Goal: Task Accomplishment & Management: Manage account settings

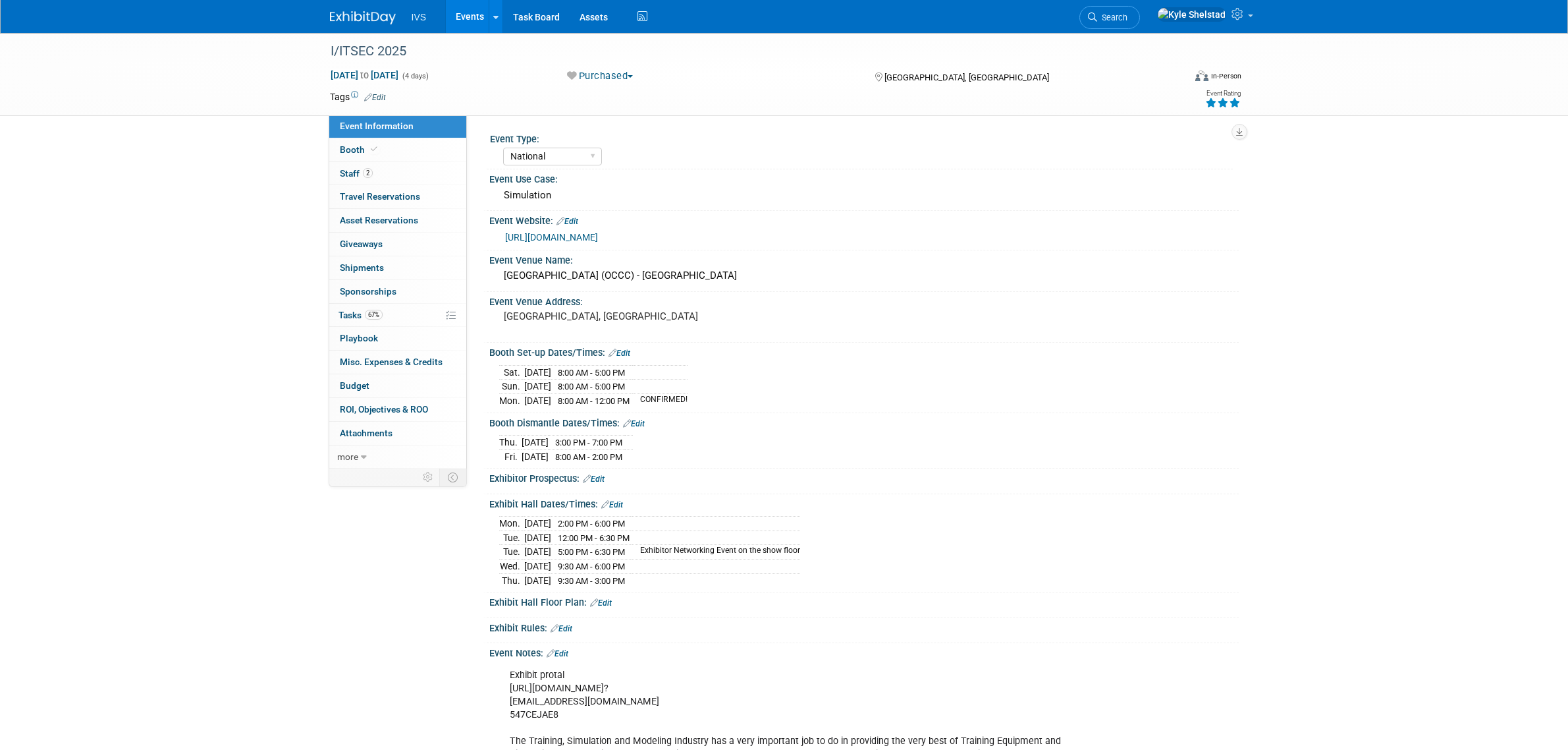
select select "National"
click at [472, 17] on link "Events" at bounding box center [470, 17] width 48 height 33
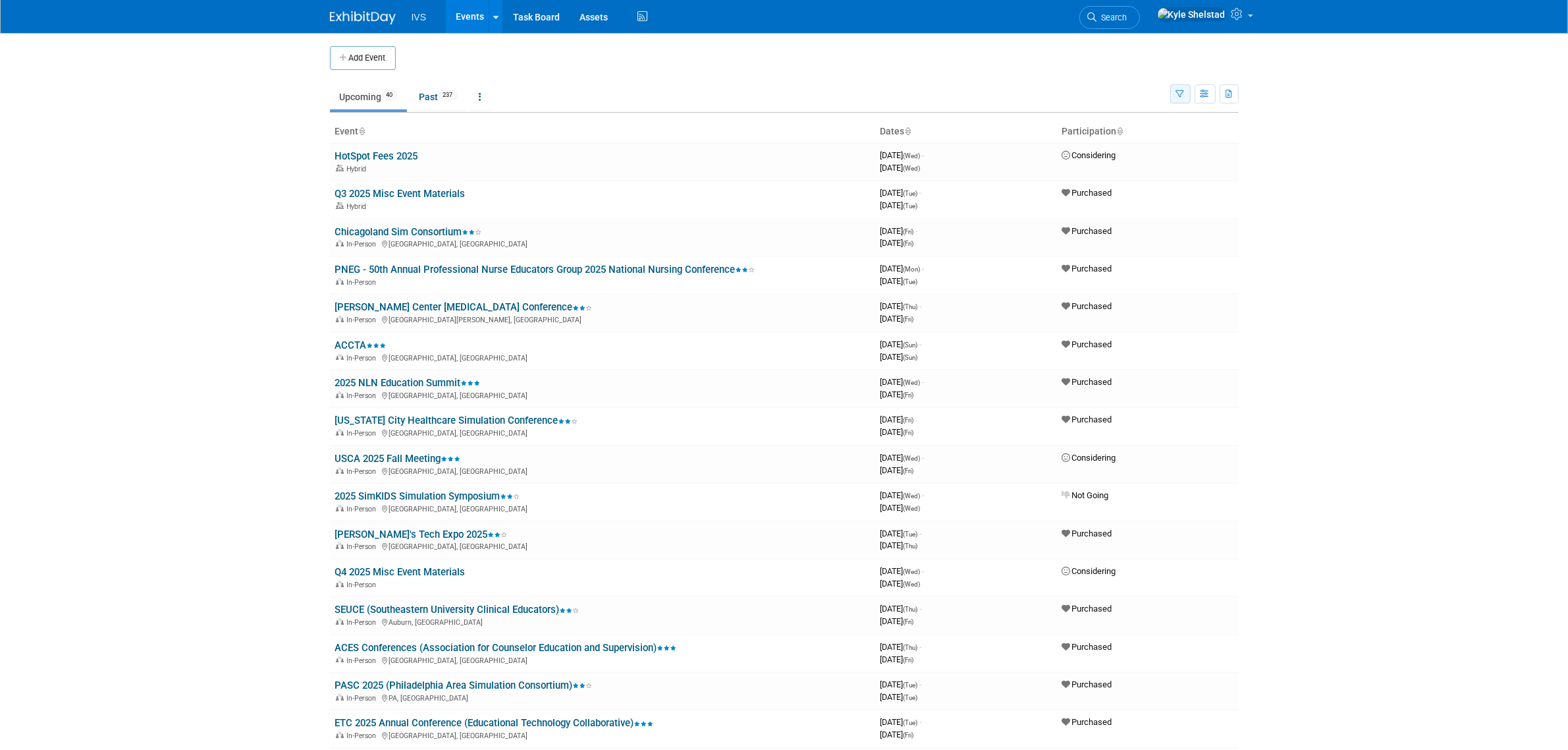
click at [1181, 88] on button "button" at bounding box center [1180, 94] width 21 height 19
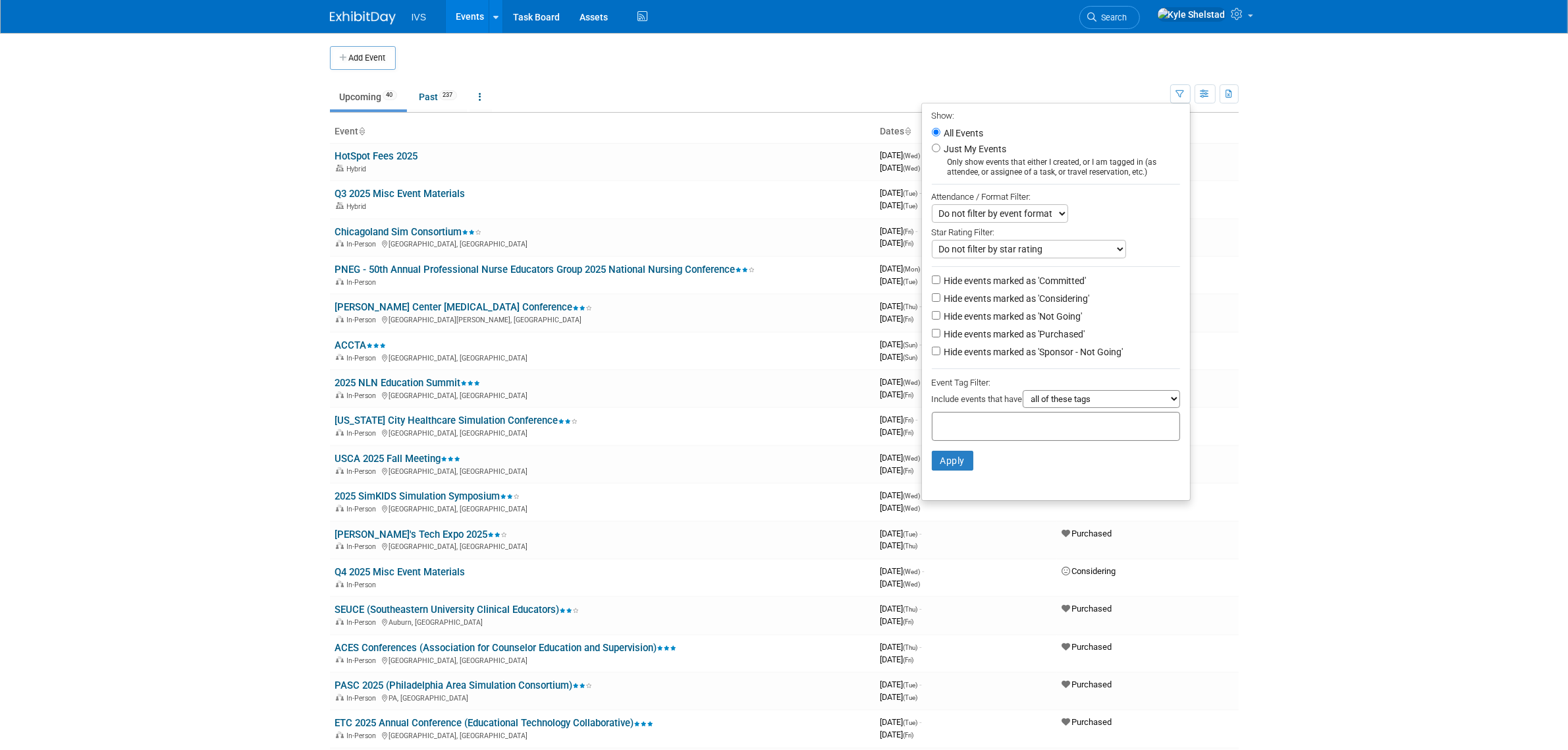
click at [1031, 277] on label "Hide events marked as 'Committed'" at bounding box center [1014, 281] width 145 height 13
click at [940, 277] on input "Hide events marked as 'Committed'" at bounding box center [936, 279] width 9 height 9
checkbox input "true"
click at [1031, 295] on label "Hide events marked as 'Considering'" at bounding box center [1016, 298] width 148 height 13
click at [940, 295] on input "Hide events marked as 'Considering'" at bounding box center [936, 297] width 9 height 9
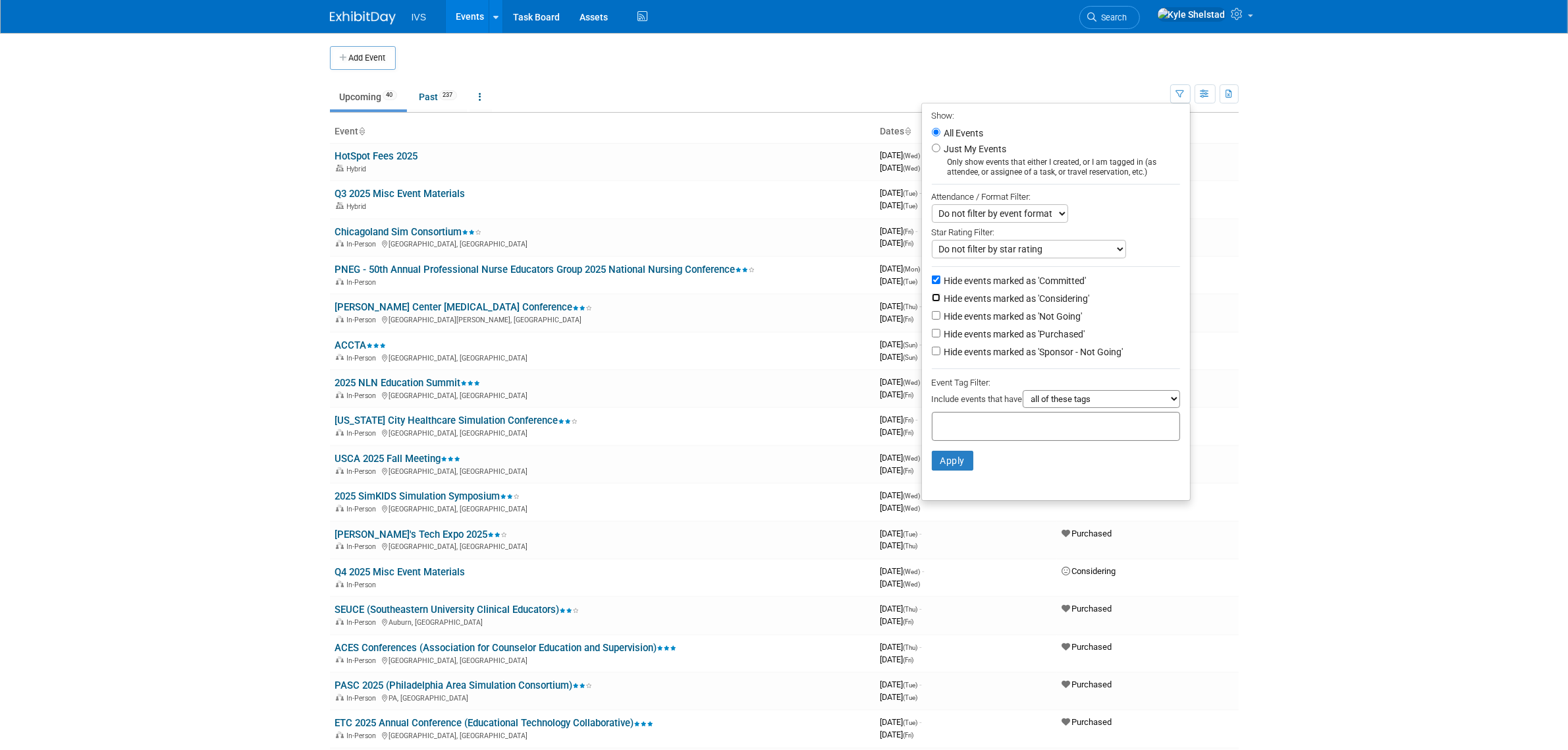
checkbox input "true"
click at [1032, 313] on label "Hide events marked as 'Not Going'" at bounding box center [1012, 316] width 141 height 13
click at [940, 313] on input "Hide events marked as 'Not Going'" at bounding box center [936, 315] width 9 height 9
checkbox input "true"
click at [1019, 356] on label "Hide events marked as 'Sponsor - Not Going'" at bounding box center [1033, 352] width 182 height 13
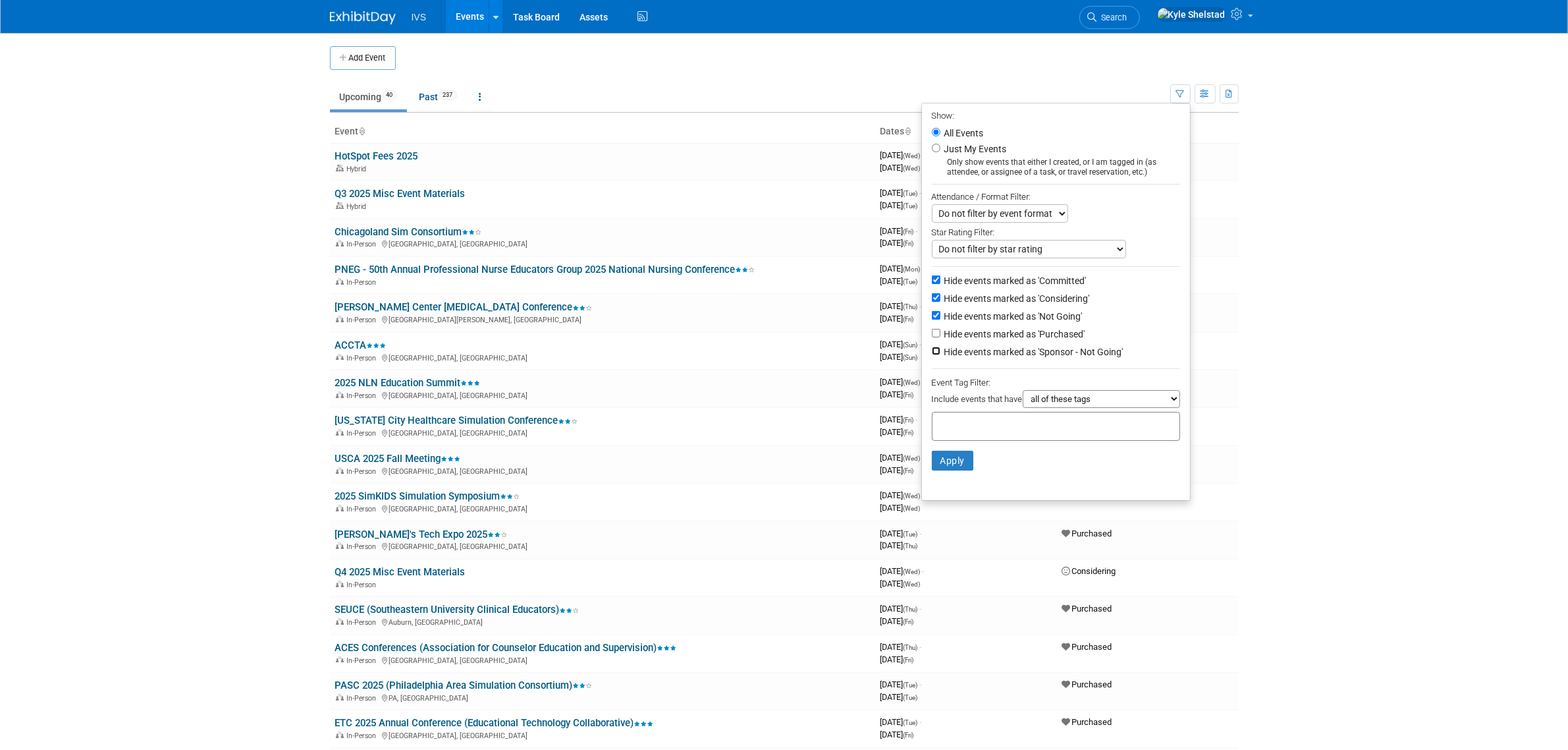
click at [940, 355] on input "Hide events marked as 'Sponsor - Not Going'" at bounding box center [936, 351] width 9 height 9
checkbox input "true"
click at [933, 466] on button "Apply" at bounding box center [953, 461] width 42 height 20
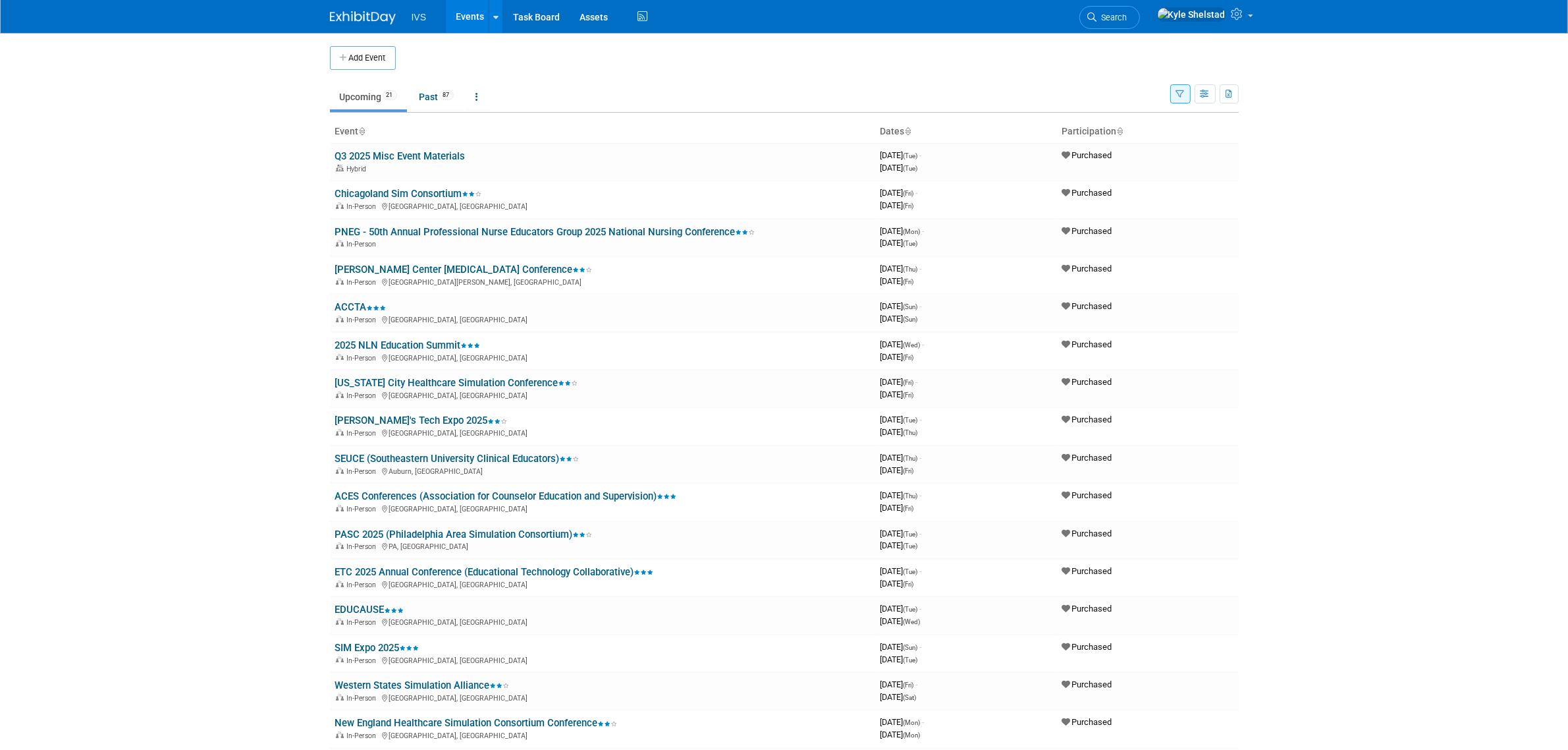
click at [350, 305] on link "ACCTA" at bounding box center [361, 307] width 52 height 12
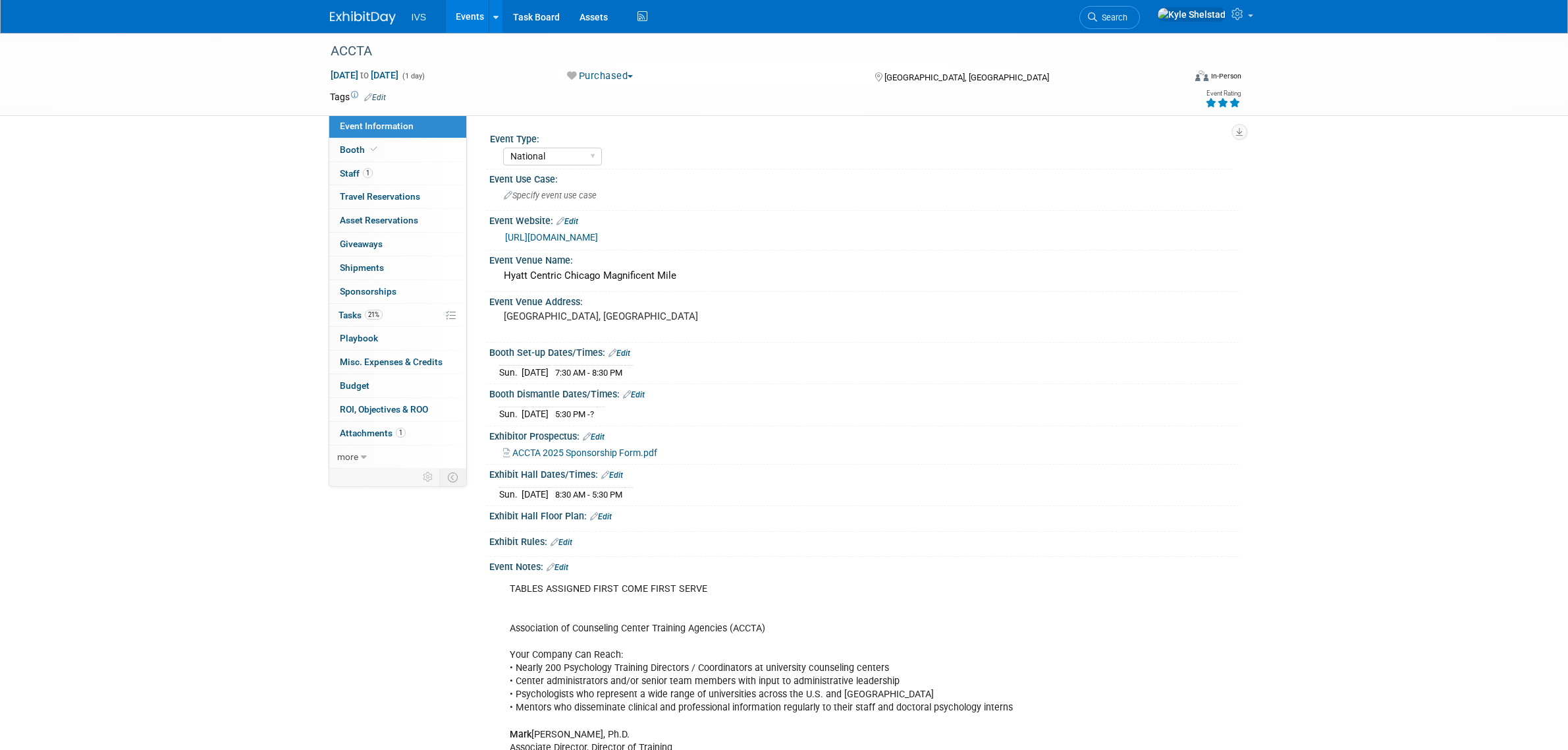
select select "National"
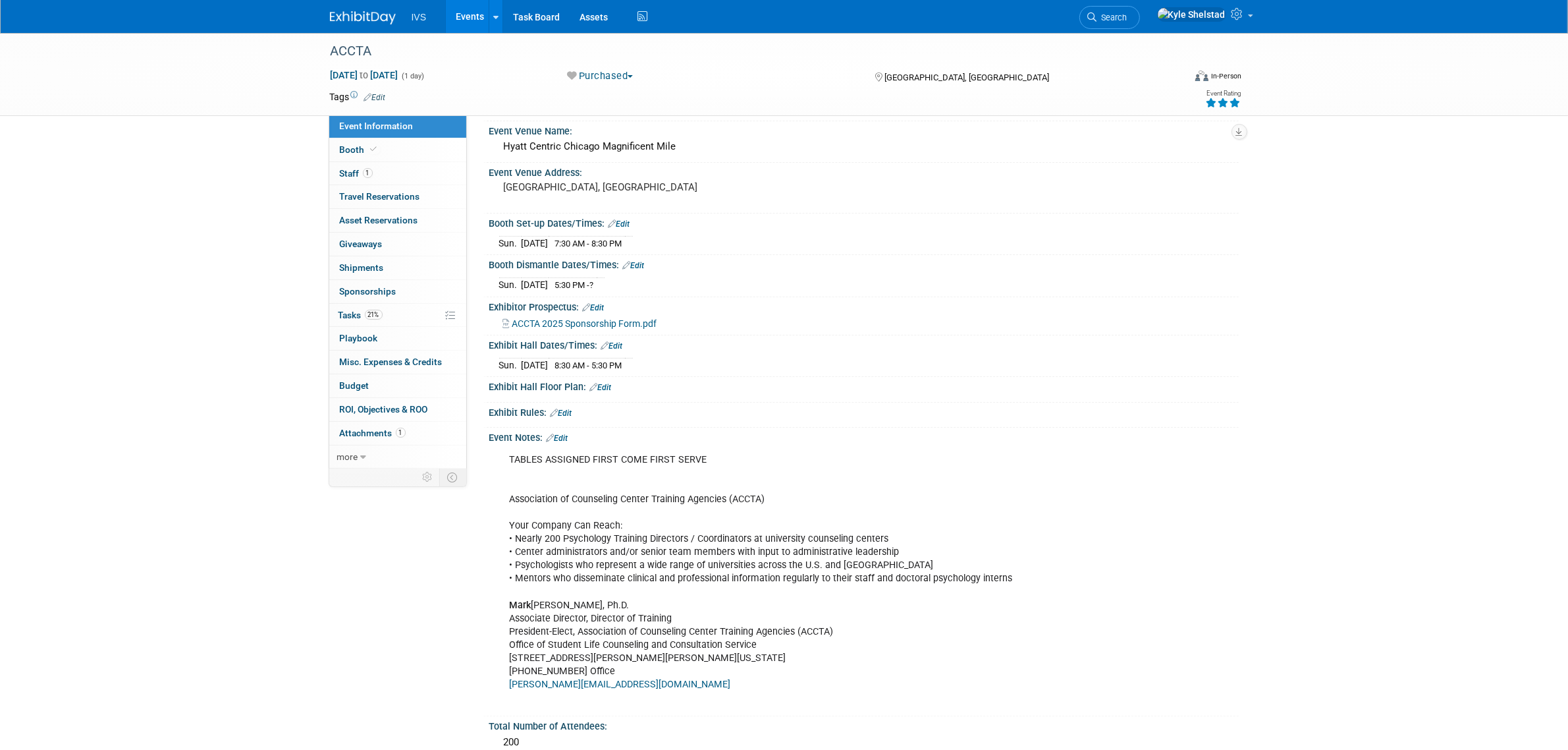
scroll to position [109, 0]
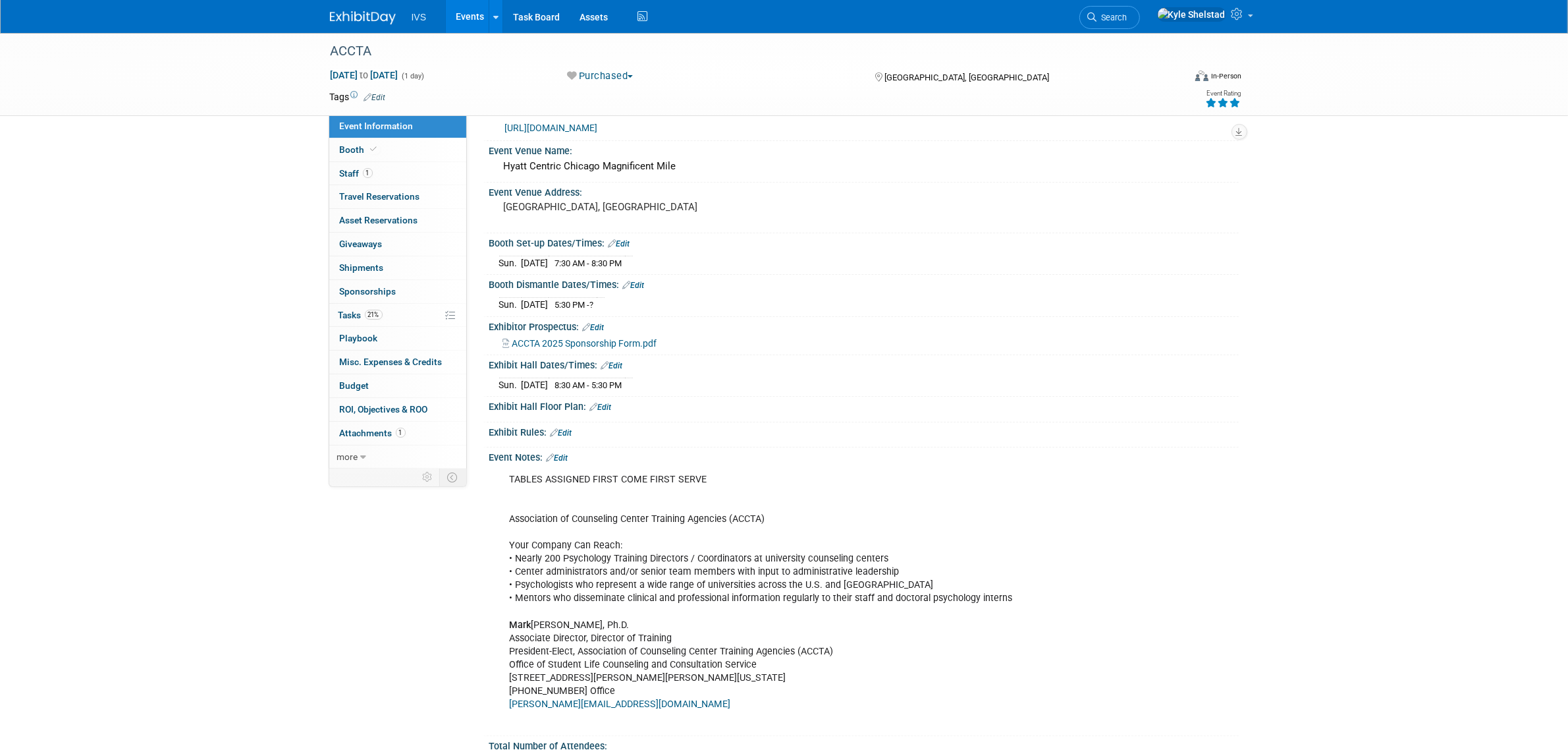
click at [593, 338] on span "ACCTA 2025 Sponsorship Form.pdf" at bounding box center [585, 344] width 145 height 11
click at [402, 153] on link "Booth" at bounding box center [398, 150] width 137 height 23
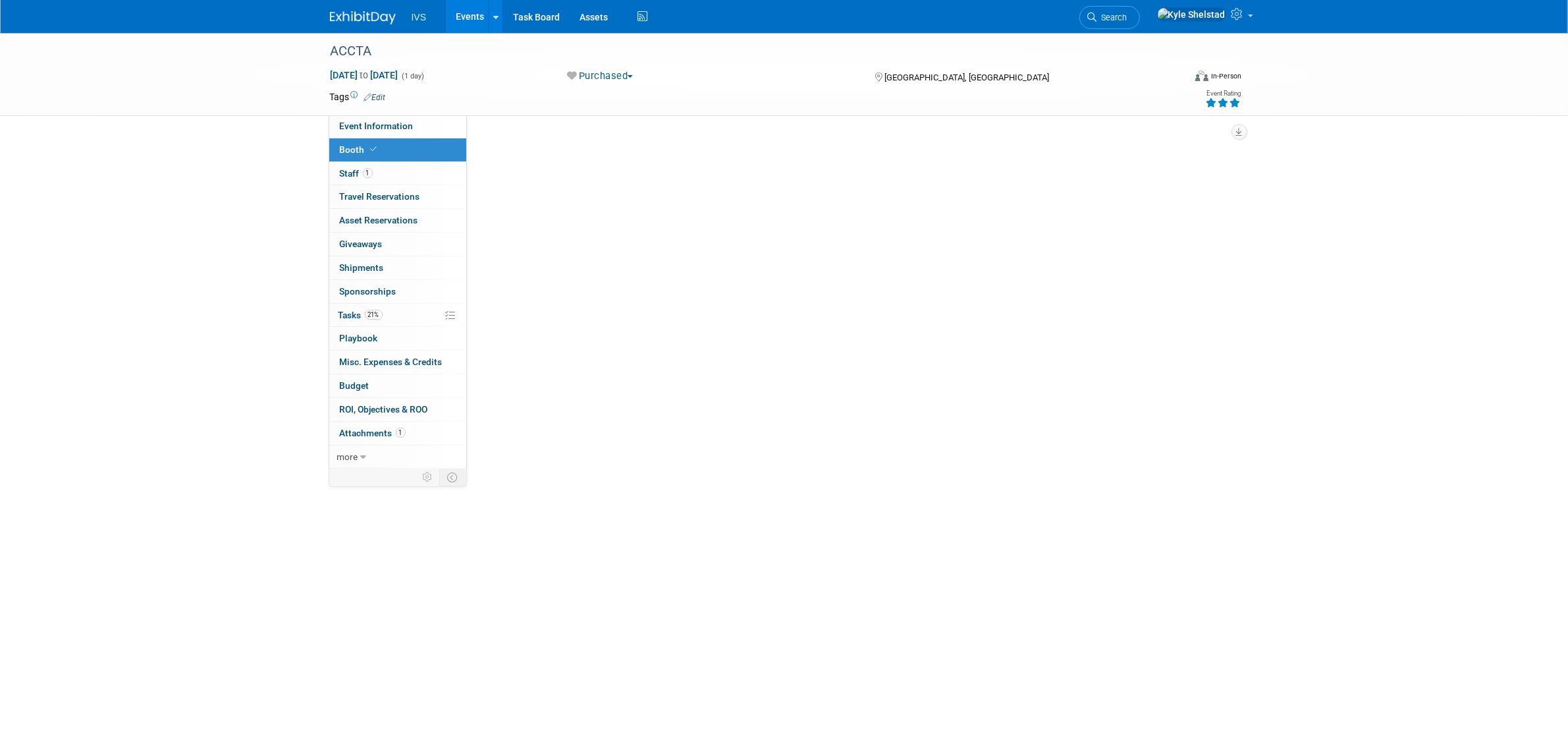
scroll to position [0, 0]
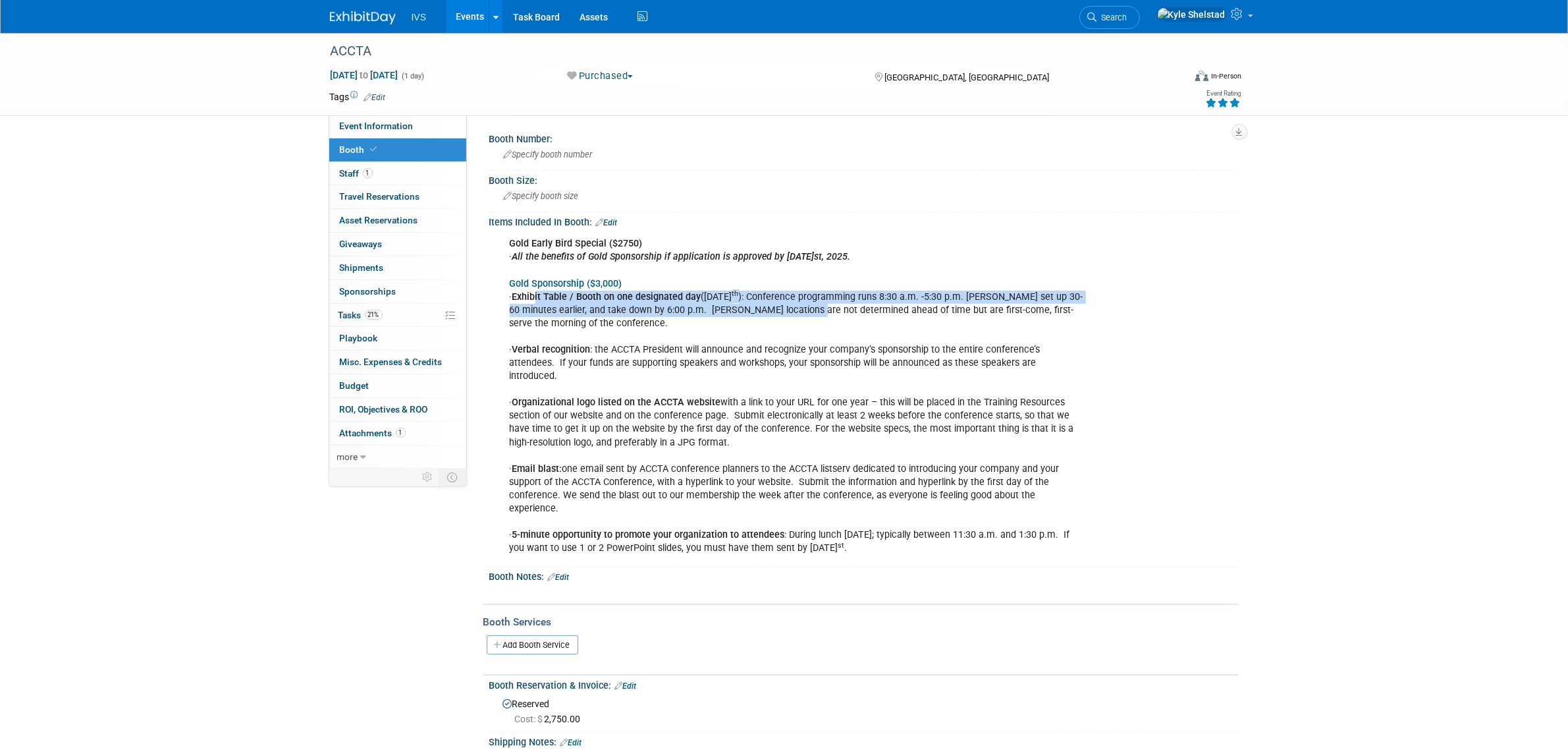
drag, startPoint x: 550, startPoint y: 294, endPoint x: 903, endPoint y: 311, distance: 353.4
click at [902, 311] on div "Gold Early Bird Special ($2750) · All the benefits of Gold Sponsorship if appli…" at bounding box center [797, 396] width 593 height 331
click at [903, 311] on div "Gold Early Bird Special ($2750) · All the benefits of Gold Sponsorship if appli…" at bounding box center [797, 396] width 593 height 331
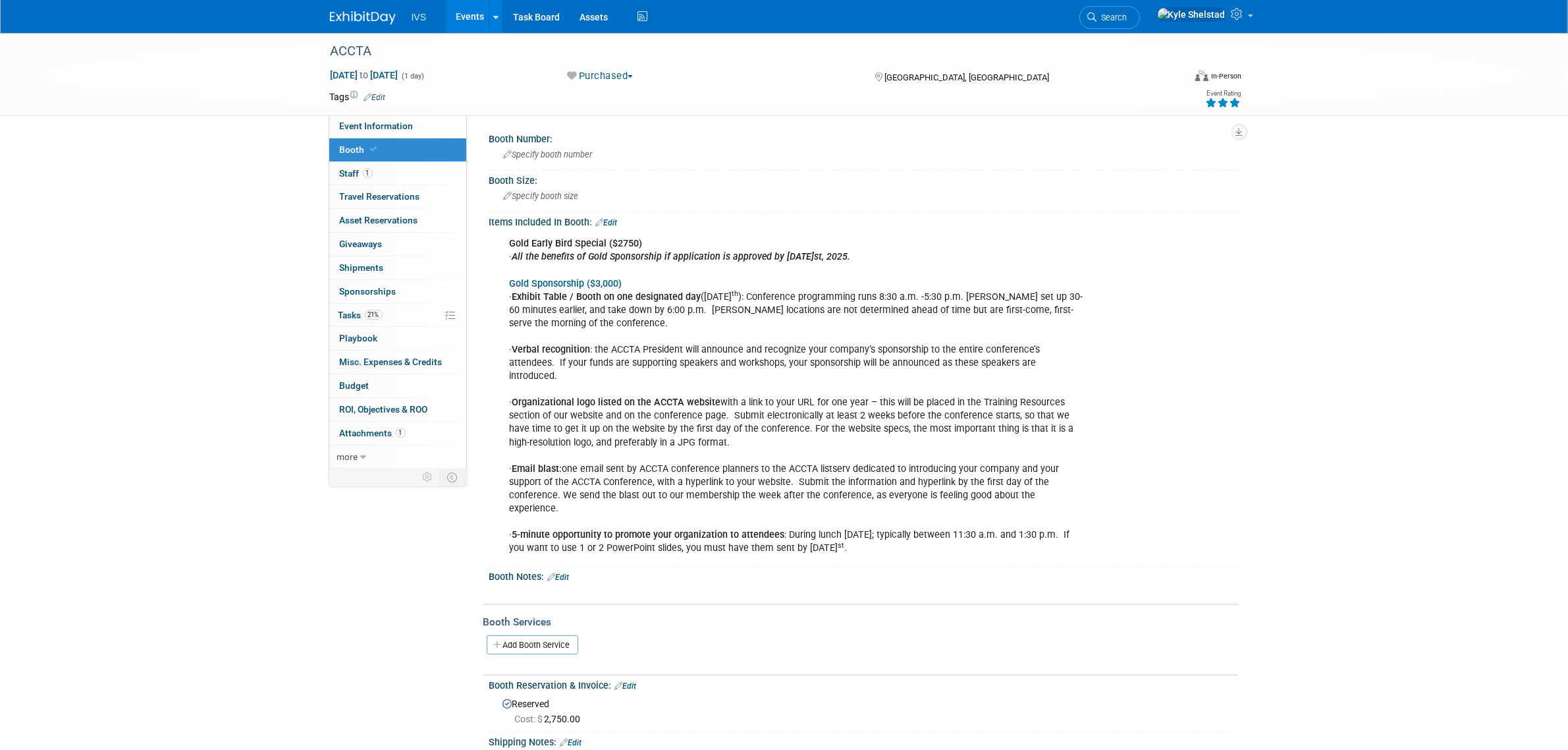
drag, startPoint x: 844, startPoint y: 294, endPoint x: 976, endPoint y: 298, distance: 132.1
click at [976, 298] on div "Gold Early Bird Special ($2750) · All the benefits of Gold Sponsorship if appli…" at bounding box center [797, 396] width 593 height 331
drag, startPoint x: 723, startPoint y: 290, endPoint x: 1088, endPoint y: 300, distance: 365.1
click at [1086, 300] on div "Gold Early Bird Special ($2750) · All the benefits of Gold Sponsorship if appli…" at bounding box center [797, 396] width 593 height 331
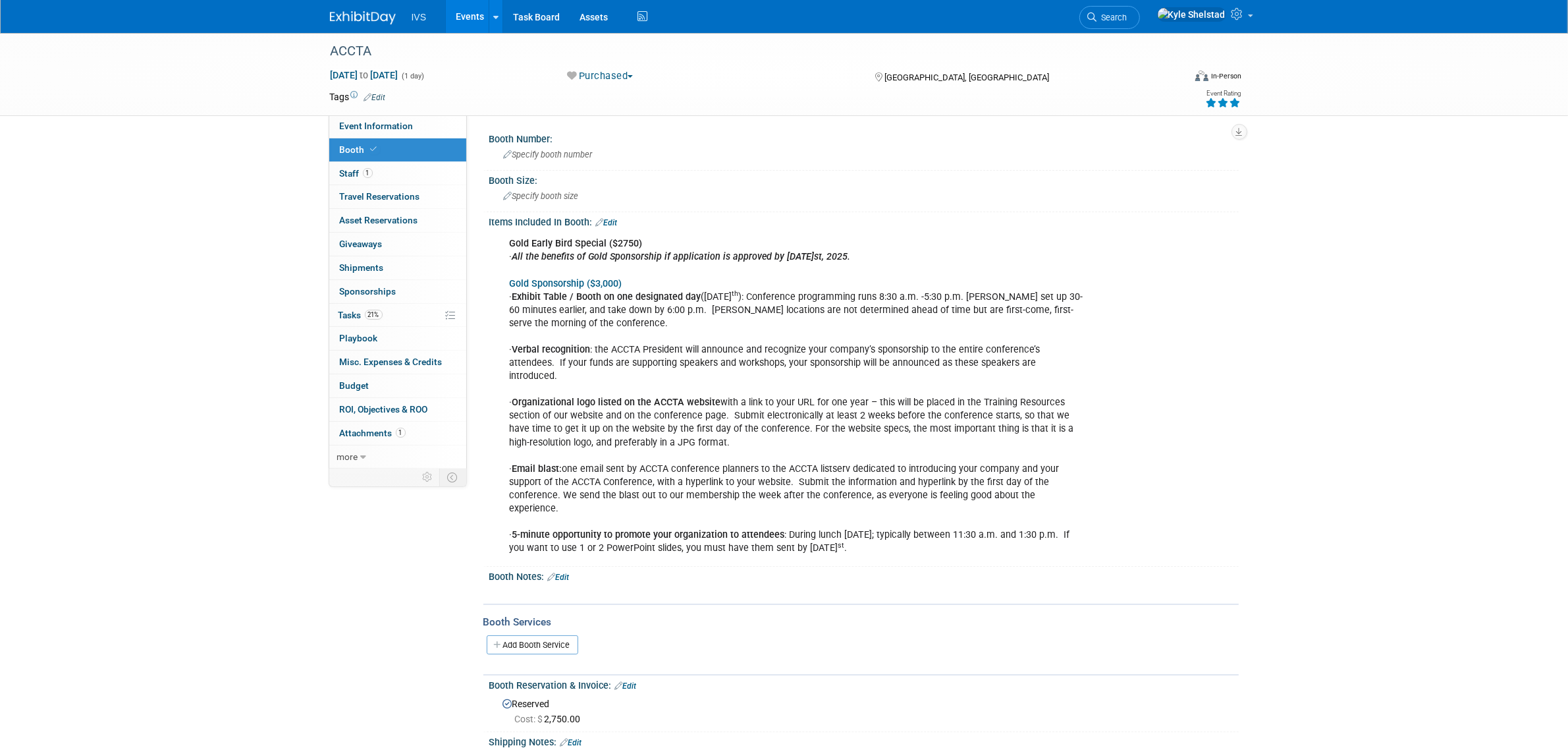
click at [701, 292] on b "Exhibit Table / Booth on one designated day" at bounding box center [606, 296] width 189 height 11
drag, startPoint x: 811, startPoint y: 292, endPoint x: 928, endPoint y: 297, distance: 117.1
click at [926, 297] on div "Gold Early Bird Special ($2750) · All the benefits of Gold Sponsorship if appli…" at bounding box center [797, 396] width 593 height 331
click at [937, 300] on div "Gold Early Bird Special ($2750) · All the benefits of Gold Sponsorship if appli…" at bounding box center [797, 396] width 593 height 331
drag, startPoint x: 995, startPoint y: 300, endPoint x: 1033, endPoint y: 302, distance: 38.1
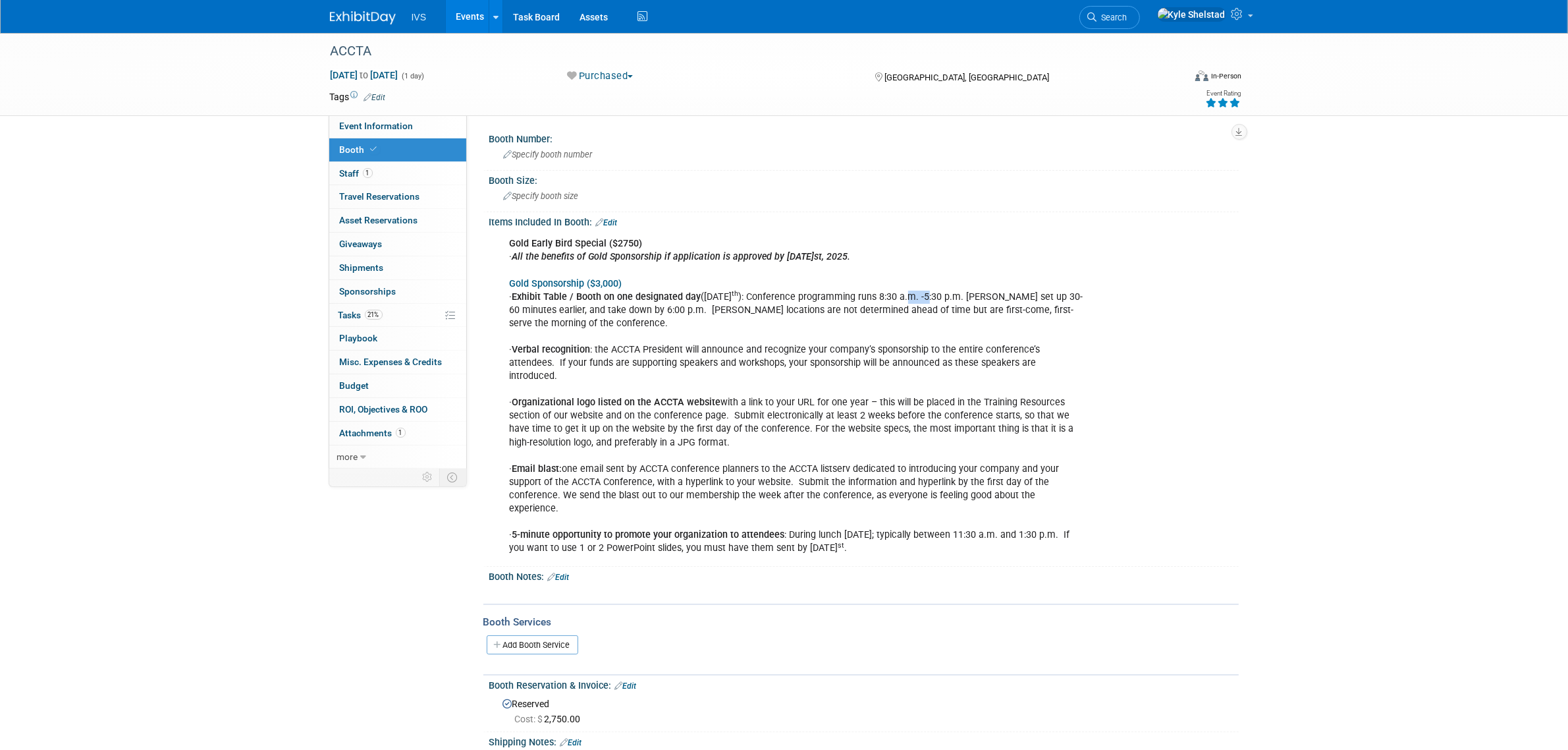
click at [1015, 300] on div "Gold Early Bird Special ($2750) · All the benefits of Gold Sponsorship if appli…" at bounding box center [797, 396] width 593 height 331
click at [1033, 300] on div "Gold Early Bird Special ($2750) · All the benefits of Gold Sponsorship if appli…" at bounding box center [797, 396] width 593 height 331
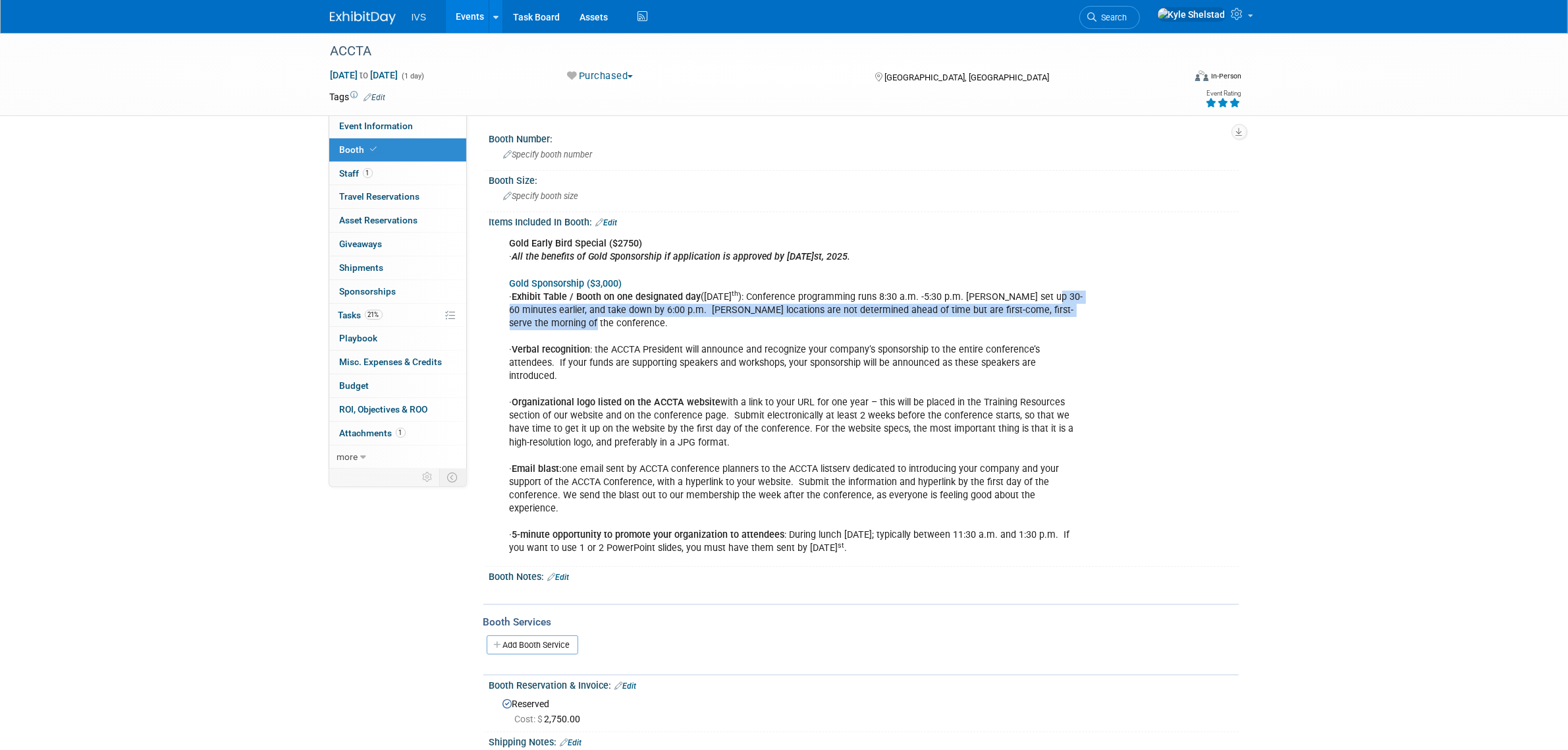
drag, startPoint x: 634, startPoint y: 305, endPoint x: 799, endPoint y: 318, distance: 165.5
click at [790, 317] on div "Gold Early Bird Special ($2750) · All the benefits of Gold Sponsorship if appli…" at bounding box center [797, 396] width 593 height 331
click at [799, 318] on div "Gold Early Bird Special ($2750) · All the benefits of Gold Sponsorship if appli…" at bounding box center [797, 396] width 593 height 331
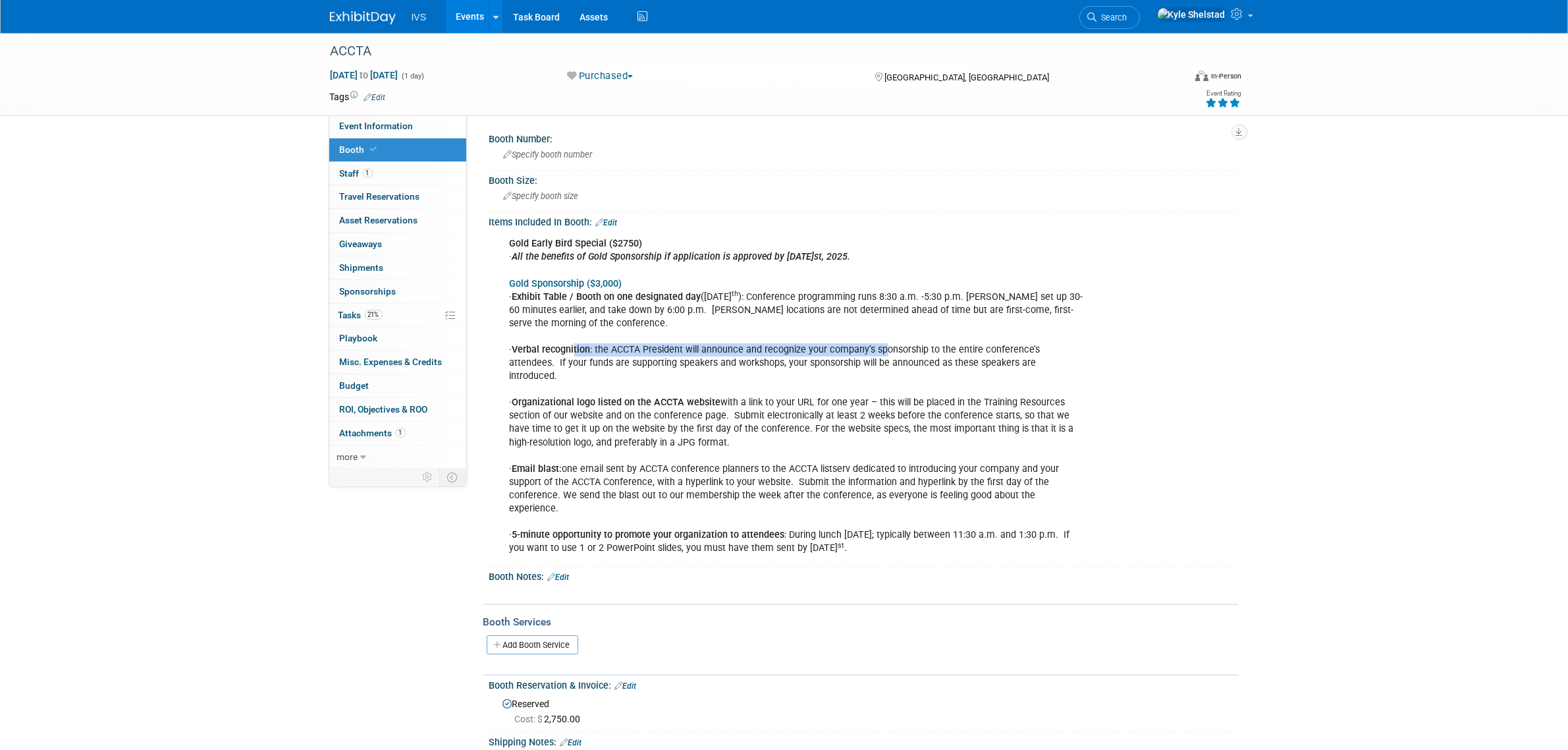
drag, startPoint x: 588, startPoint y: 347, endPoint x: 899, endPoint y: 348, distance: 311.0
click at [899, 348] on div "Gold Early Bird Special ($2750) · All the benefits of Gold Sponsorship if appli…" at bounding box center [797, 396] width 593 height 331
drag, startPoint x: 645, startPoint y: 389, endPoint x: 965, endPoint y: 390, distance: 320.0
click at [964, 390] on div "Gold Early Bird Special ($2750) · All the benefits of Gold Sponsorship if appli…" at bounding box center [797, 396] width 593 height 331
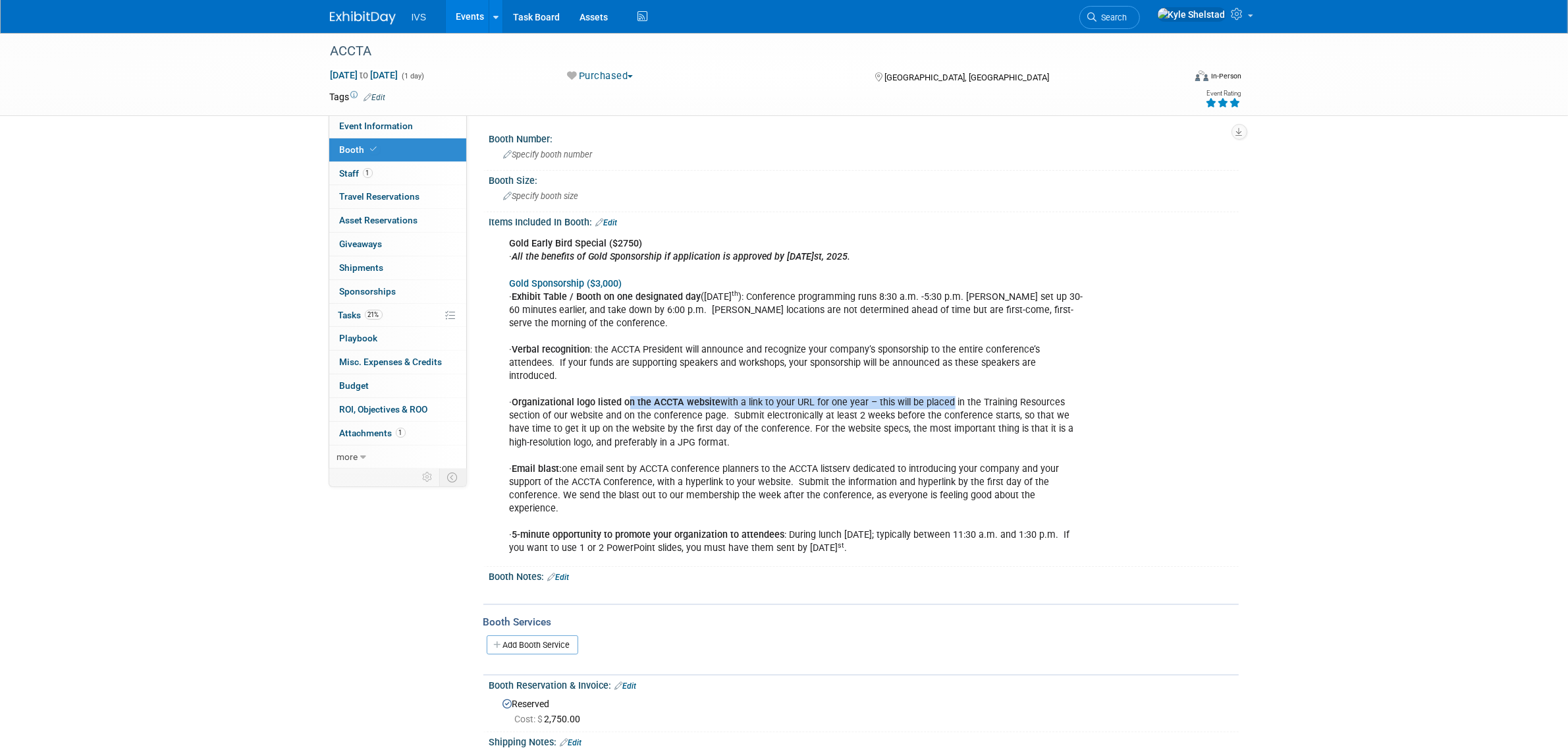
click at [965, 390] on div "Gold Early Bird Special ($2750) · All the benefits of Gold Sponsorship if appli…" at bounding box center [797, 396] width 593 height 331
drag, startPoint x: 548, startPoint y: 340, endPoint x: 724, endPoint y: 343, distance: 176.0
click at [718, 343] on div "Gold Early Bird Special ($2750) · All the benefits of Gold Sponsorship if appli…" at bounding box center [797, 396] width 593 height 331
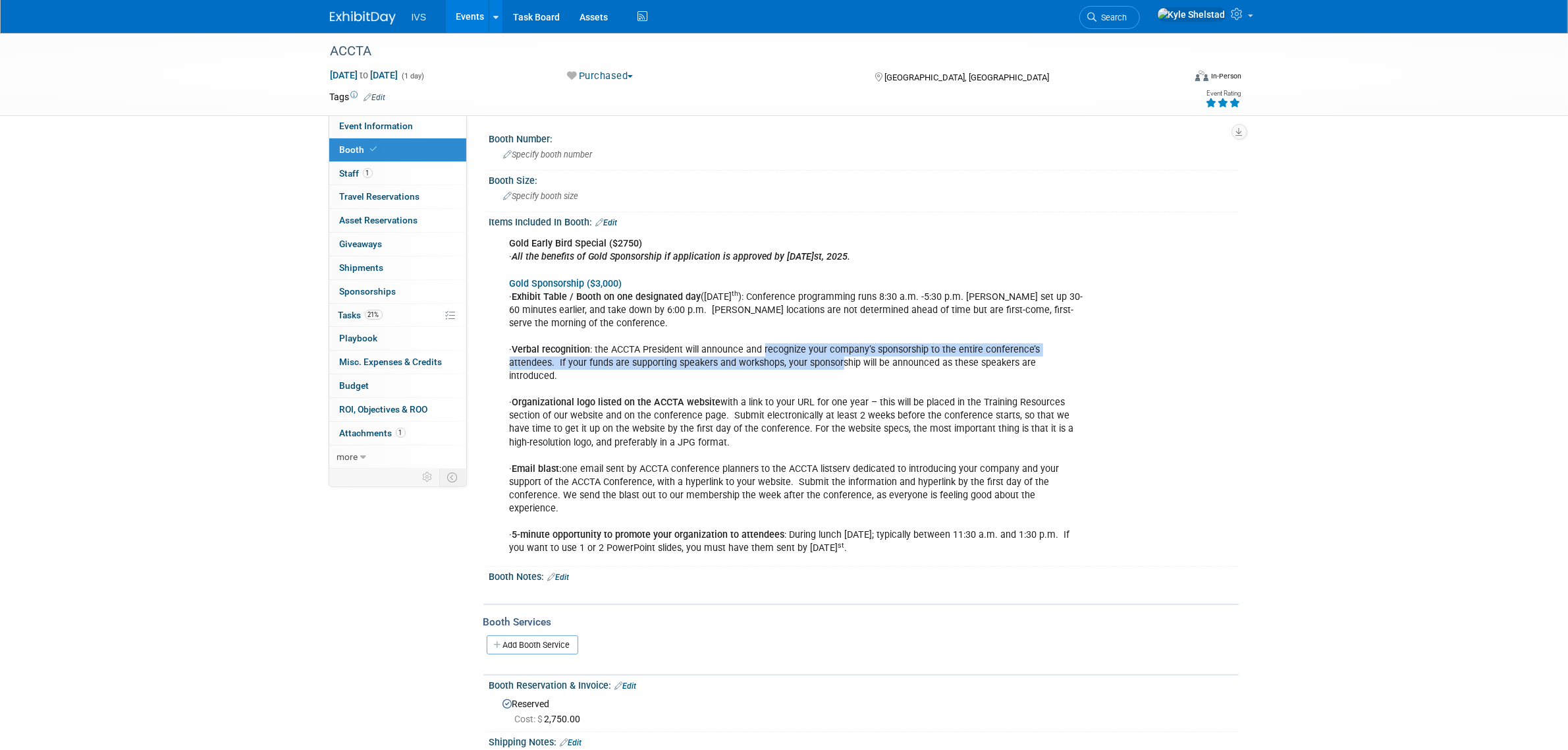
click at [852, 360] on div "Gold Early Bird Special ($2750) · All the benefits of Gold Sponsorship if appli…" at bounding box center [797, 396] width 593 height 331
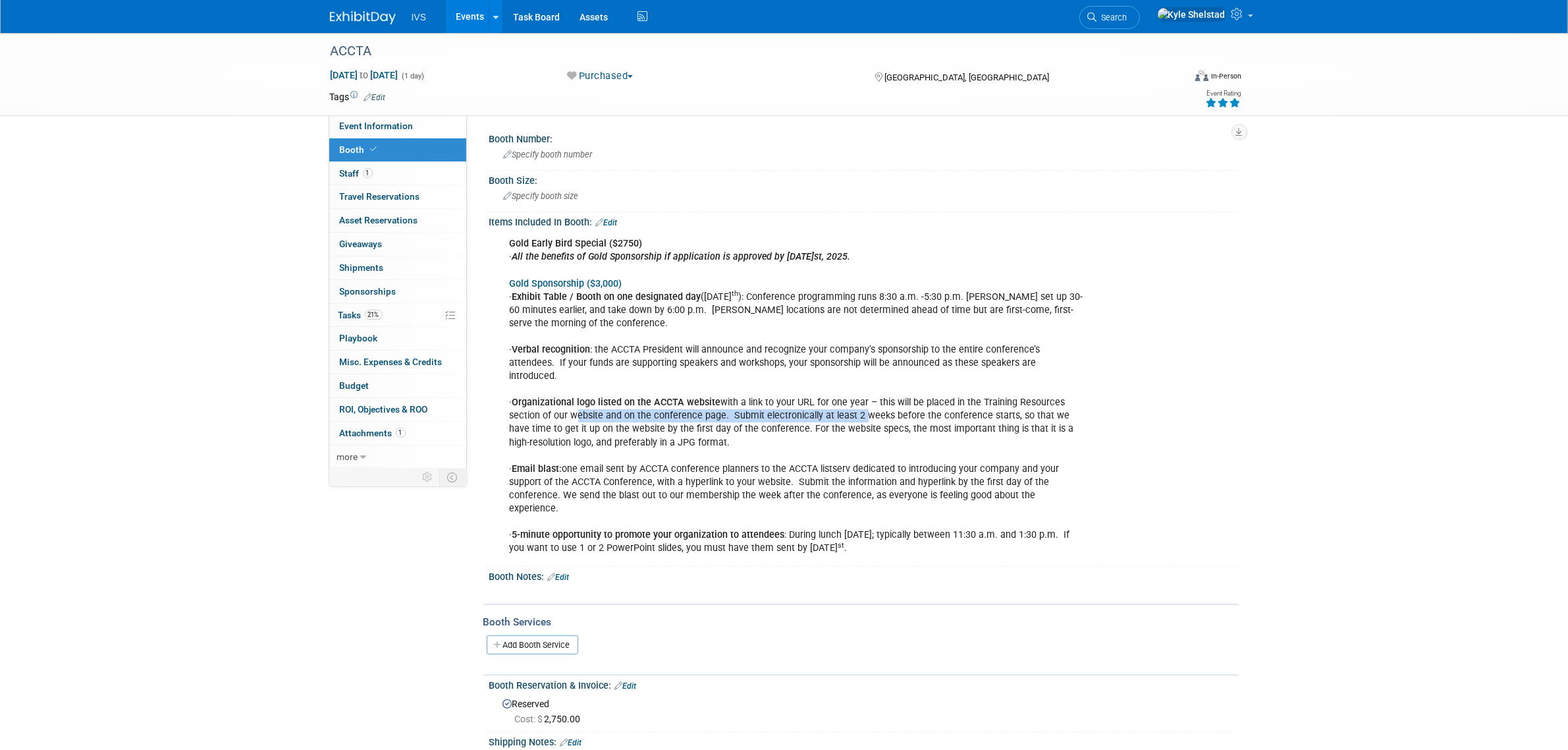
drag, startPoint x: 893, startPoint y: 405, endPoint x: 920, endPoint y: 412, distance: 27.9
click at [919, 412] on div "Gold Early Bird Special ($2750) · All the benefits of Gold Sponsorship if appli…" at bounding box center [797, 396] width 593 height 331
click at [921, 413] on div "Gold Early Bird Special ($2750) · All the benefits of Gold Sponsorship if appli…" at bounding box center [797, 396] width 593 height 331
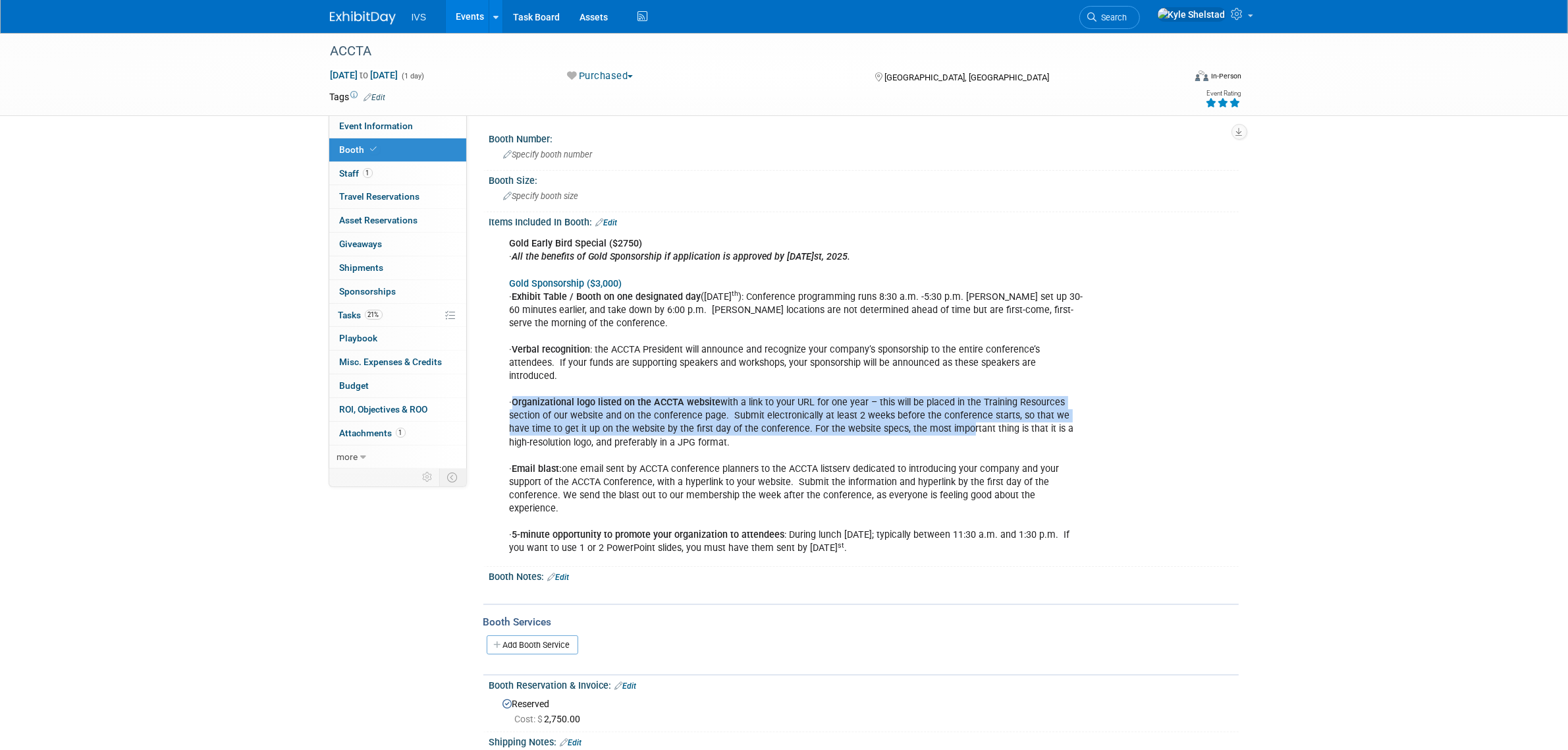
drag, startPoint x: 596, startPoint y: 390, endPoint x: 1002, endPoint y: 422, distance: 407.3
click at [1002, 422] on div "Gold Early Bird Special ($2750) · All the benefits of Gold Sponsorship if appli…" at bounding box center [797, 396] width 593 height 331
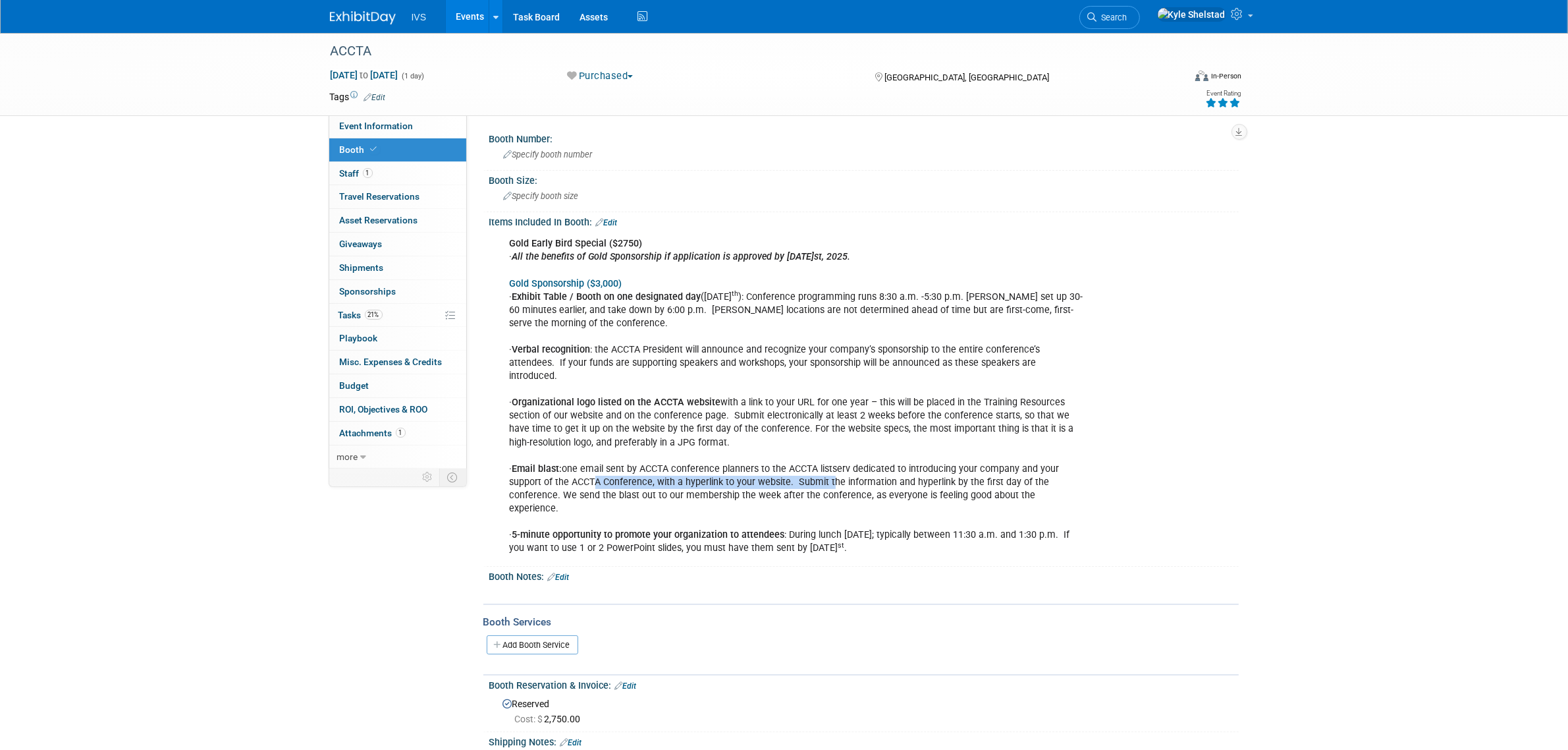
drag, startPoint x: 587, startPoint y: 465, endPoint x: 848, endPoint y: 471, distance: 261.1
click at [846, 470] on div "Gold Early Bird Special ($2750) · All the benefits of Gold Sponsorship if appli…" at bounding box center [797, 396] width 593 height 331
click at [848, 471] on div "Gold Early Bird Special ($2750) · All the benefits of Gold Sponsorship if appli…" at bounding box center [797, 396] width 593 height 331
drag, startPoint x: 646, startPoint y: 456, endPoint x: 905, endPoint y: 472, distance: 259.5
click at [904, 472] on div "Gold Early Bird Special ($2750) · All the benefits of Gold Sponsorship if appli…" at bounding box center [797, 396] width 593 height 331
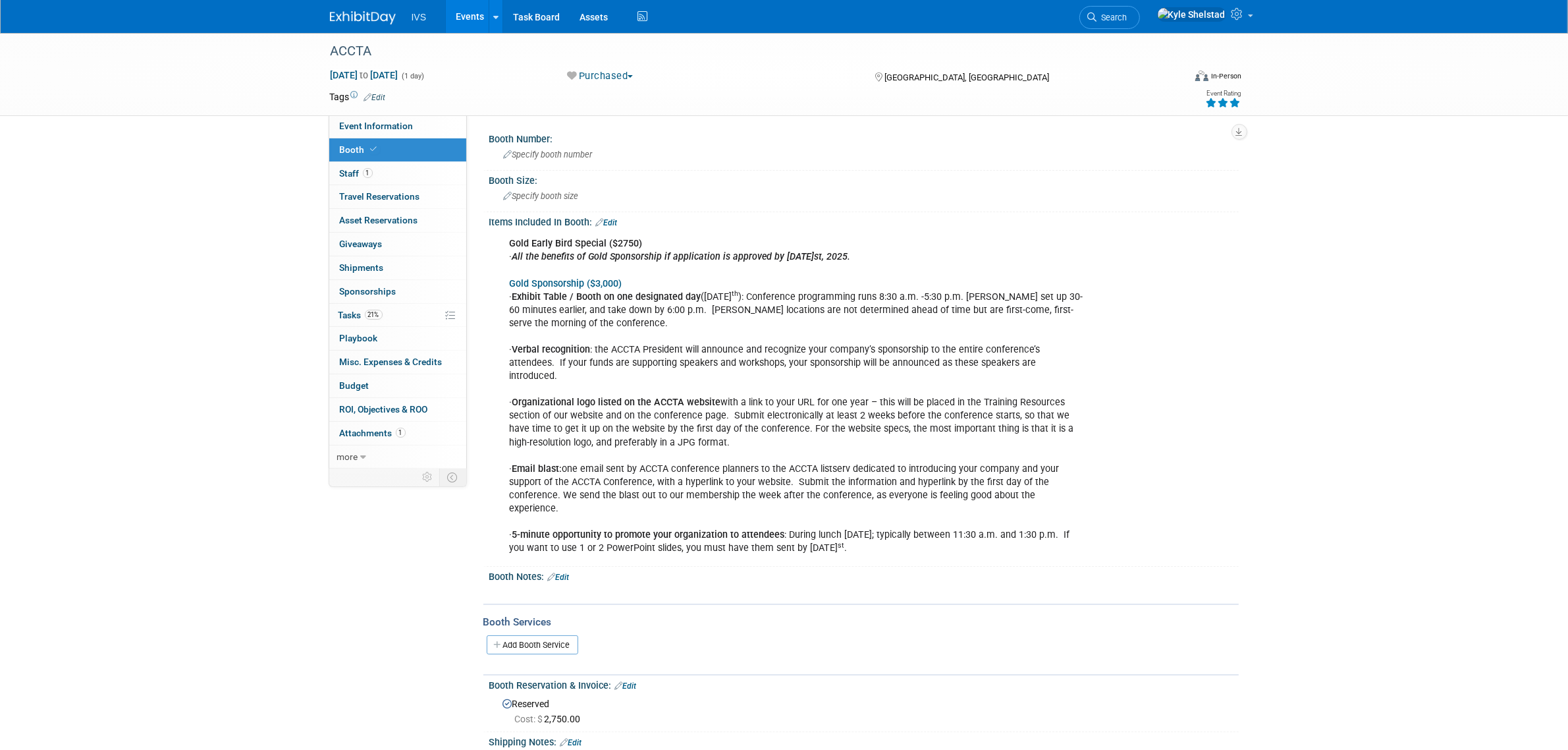
click at [905, 472] on div "Gold Early Bird Special ($2750) · All the benefits of Gold Sponsorship if appli…" at bounding box center [797, 396] width 593 height 331
drag, startPoint x: 883, startPoint y: 507, endPoint x: 927, endPoint y: 515, distance: 44.7
click at [920, 515] on div "Gold Early Bird Special ($2750) · All the benefits of Gold Sponsorship if appli…" at bounding box center [797, 396] width 593 height 331
click at [930, 515] on div "Gold Early Bird Special ($2750) · All the benefits of Gold Sponsorship if appli…" at bounding box center [797, 396] width 593 height 331
click at [420, 322] on link "21% Tasks 21%" at bounding box center [398, 315] width 137 height 23
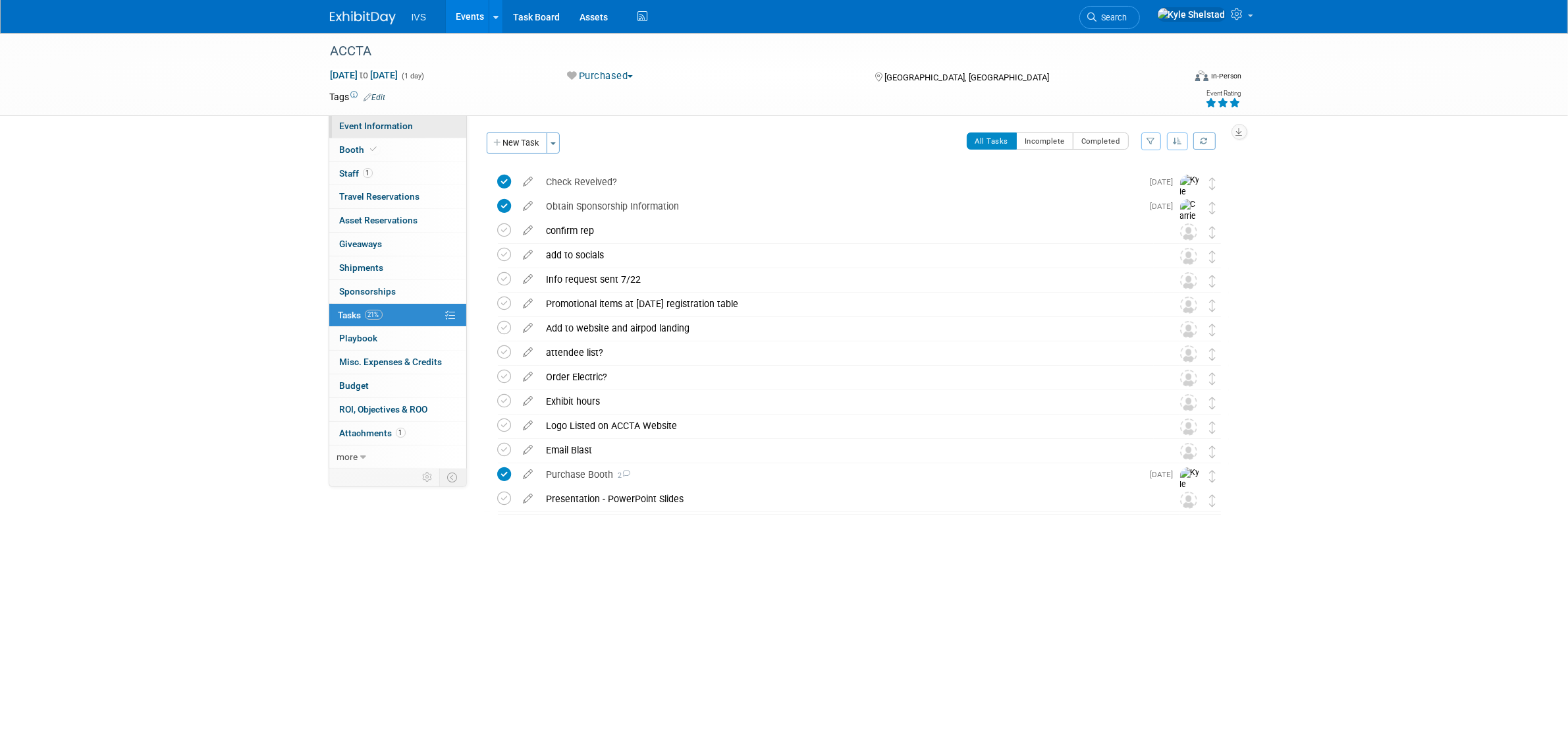
click at [367, 126] on span "Event Information" at bounding box center [376, 126] width 74 height 11
select select "National"
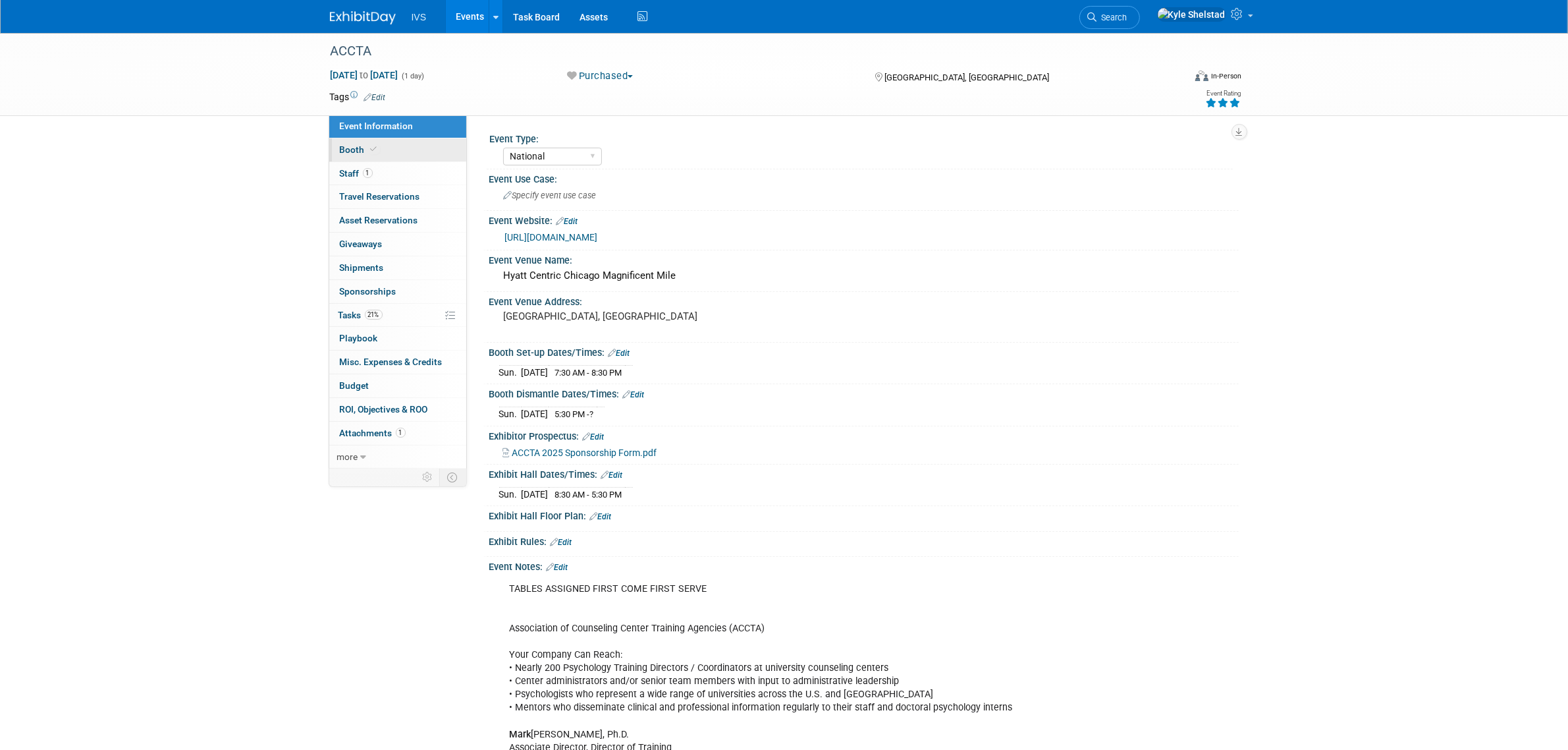
click at [410, 155] on link "Booth" at bounding box center [398, 150] width 137 height 23
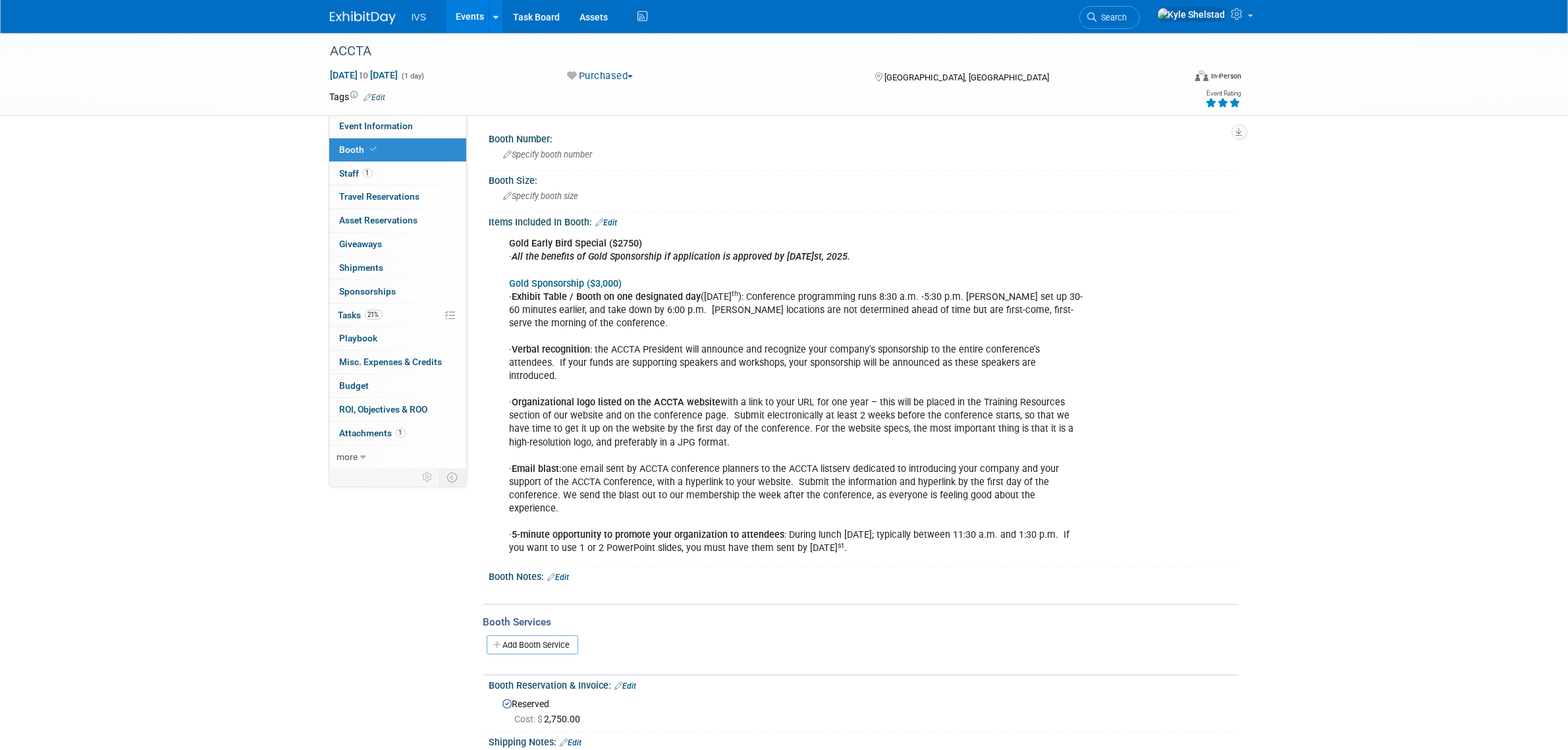
drag, startPoint x: 883, startPoint y: 522, endPoint x: 528, endPoint y: 509, distance: 355.2
click at [528, 509] on div "Gold Early Bird Special ($2750) · All the benefits of Gold Sponsorship if appli…" at bounding box center [797, 396] width 593 height 331
copy div "5-minute opportunity to promote your organization to attendees : During lunch o…"
click at [392, 317] on link "21% Tasks 21%" at bounding box center [398, 315] width 137 height 23
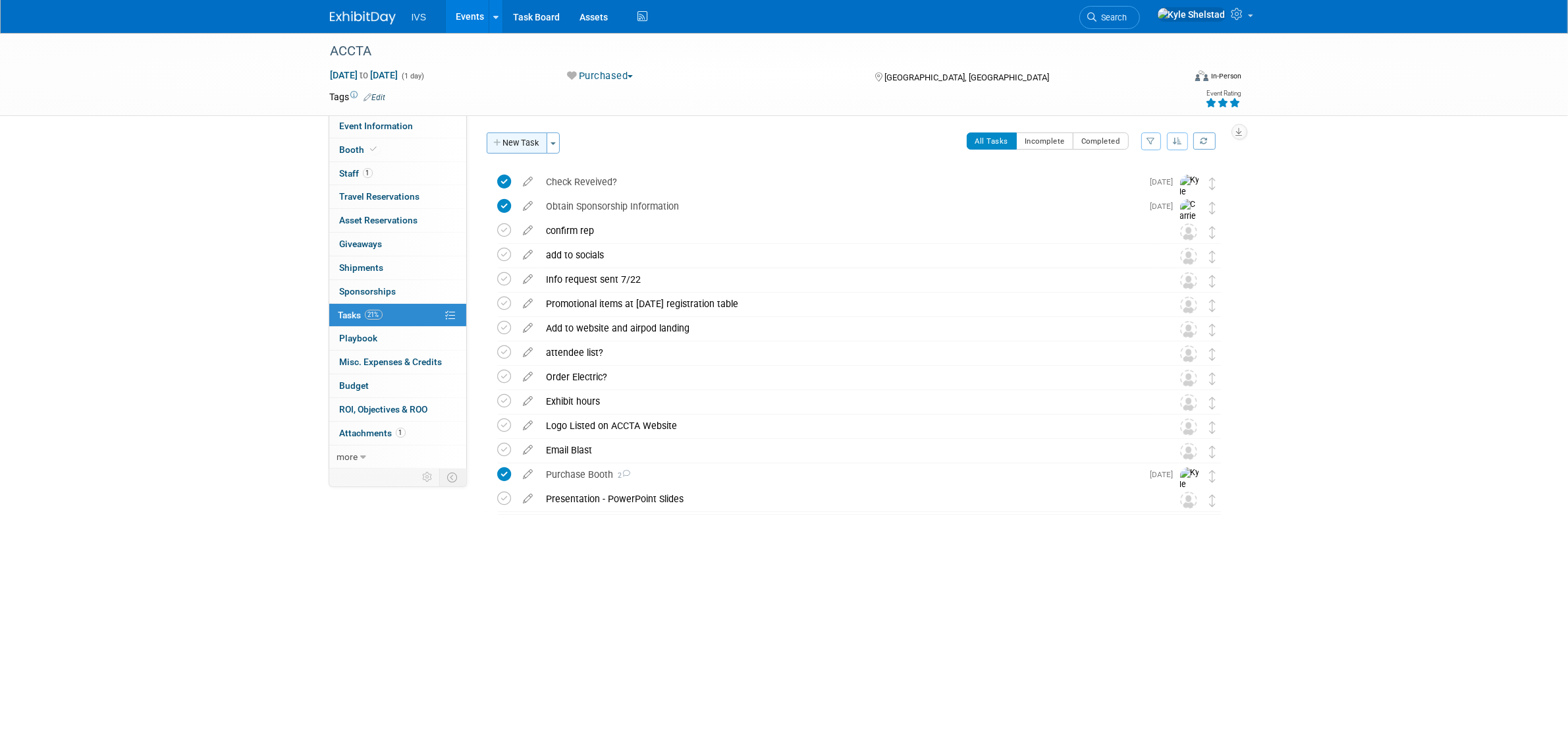
click at [522, 137] on button "New Task" at bounding box center [516, 143] width 60 height 21
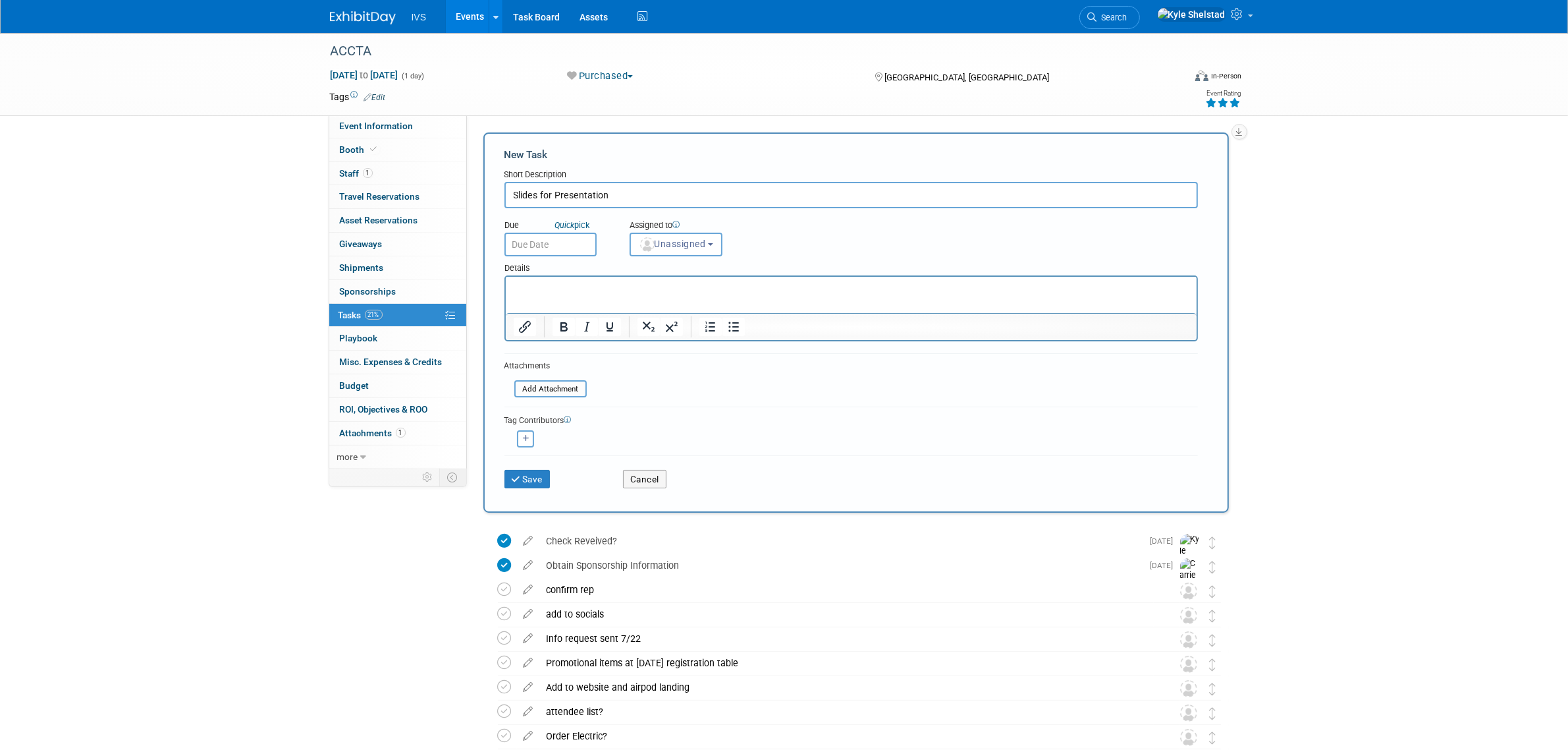
type input "Slides for Presentation"
click at [645, 286] on p "Rich Text Area. Press ALT-0 for help." at bounding box center [851, 288] width 676 height 13
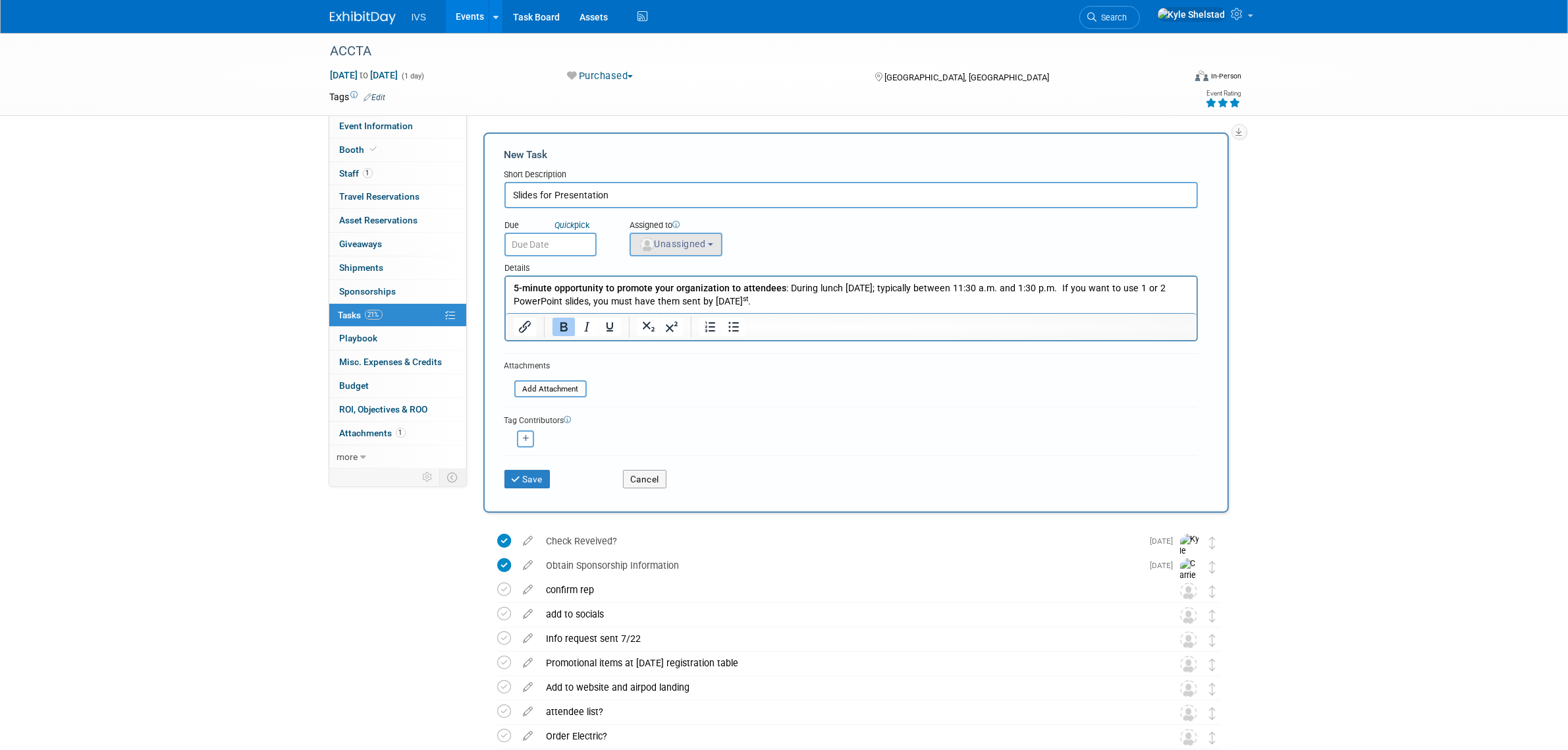
click at [695, 239] on span "Unassigned" at bounding box center [672, 244] width 67 height 11
click at [699, 283] on input "text" at bounding box center [699, 276] width 132 height 23
type input "carrie"
click at [705, 300] on label "[PERSON_NAME]" at bounding box center [706, 304] width 138 height 21
click at [632, 300] on input "[PERSON_NAME]" at bounding box center [628, 302] width 9 height 9
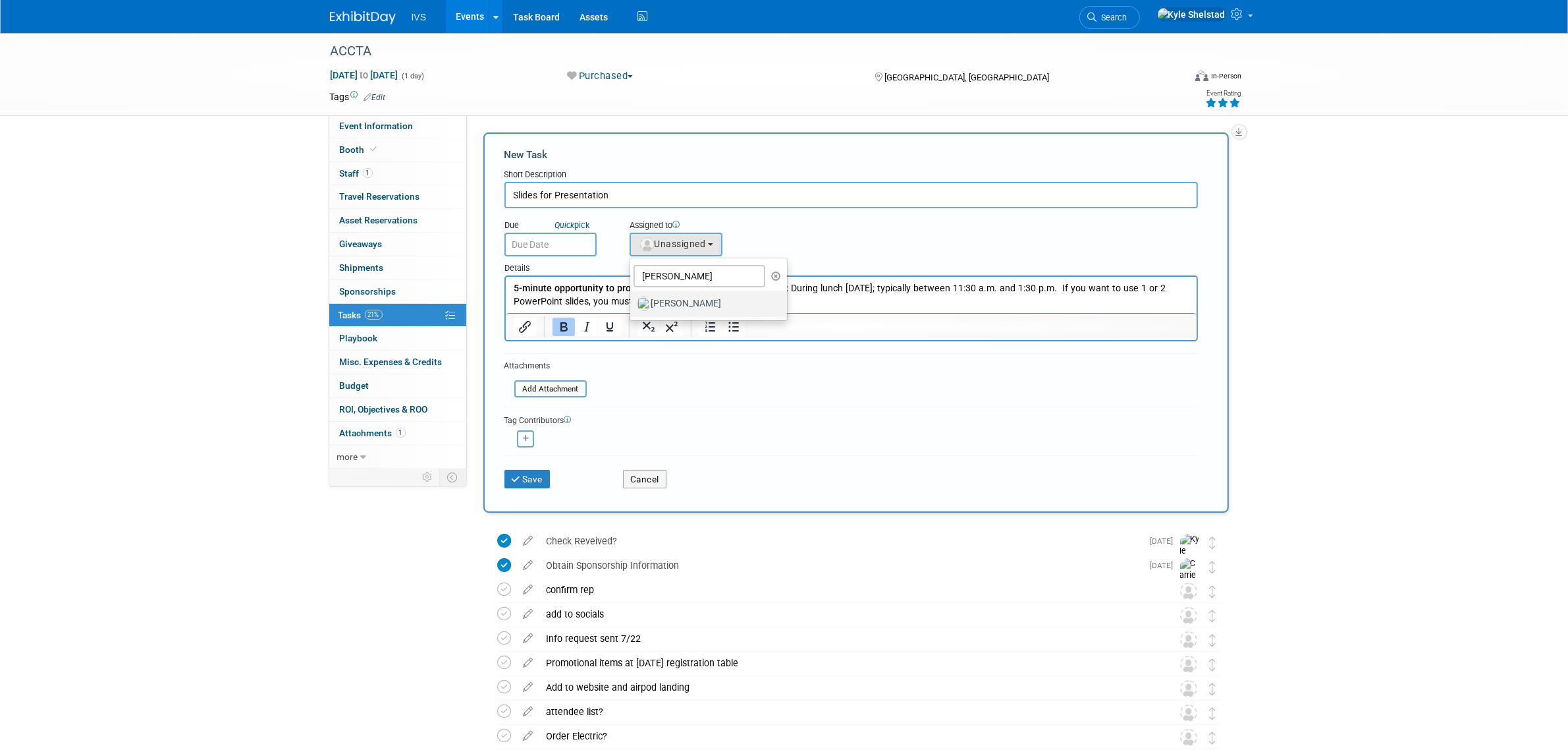
select select "5b2fb08f-64b8-4437-9630-b83e86b7043e"
click at [545, 241] on input "text" at bounding box center [550, 245] width 92 height 24
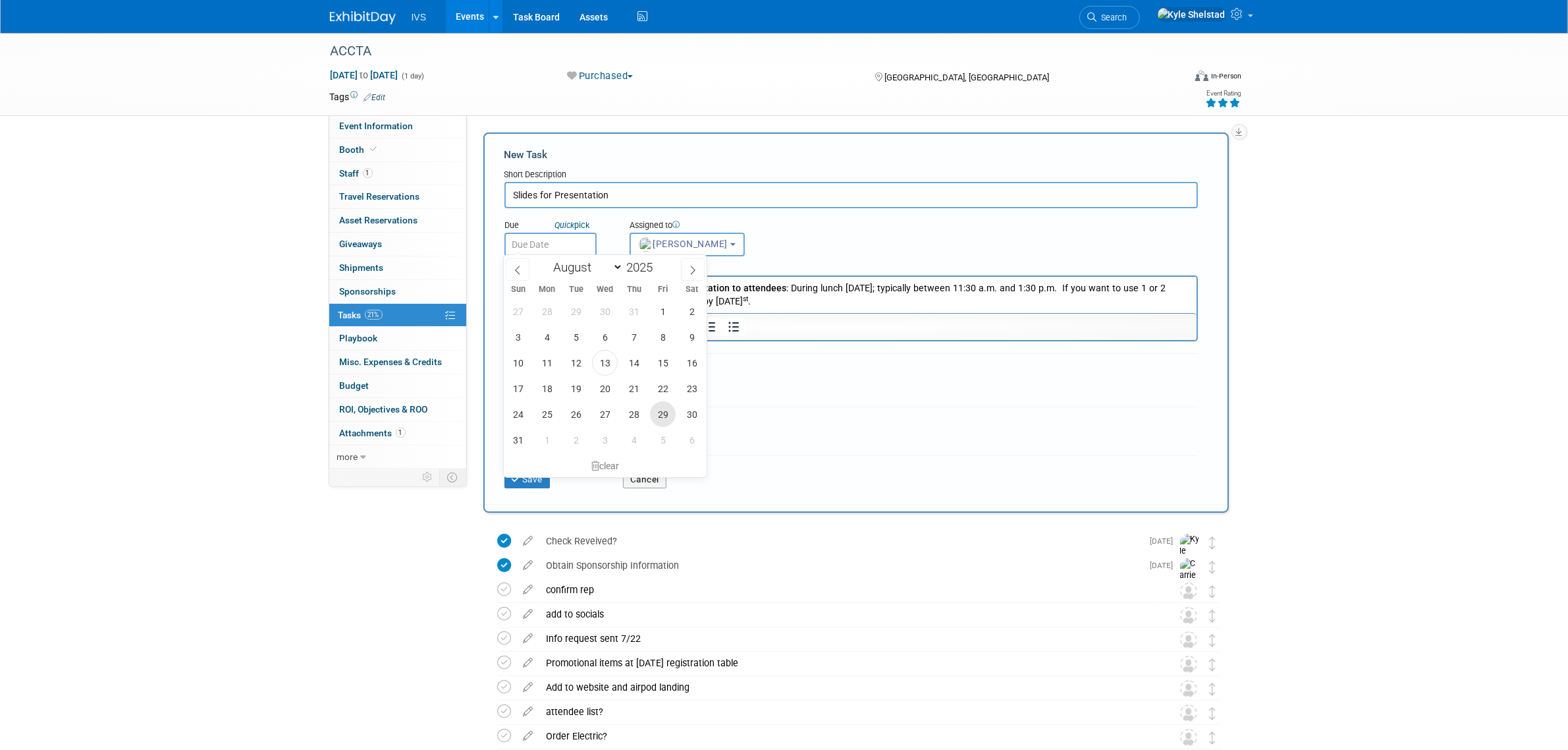
click at [657, 409] on span "29" at bounding box center [663, 414] width 26 height 26
type input "Aug 29, 2025"
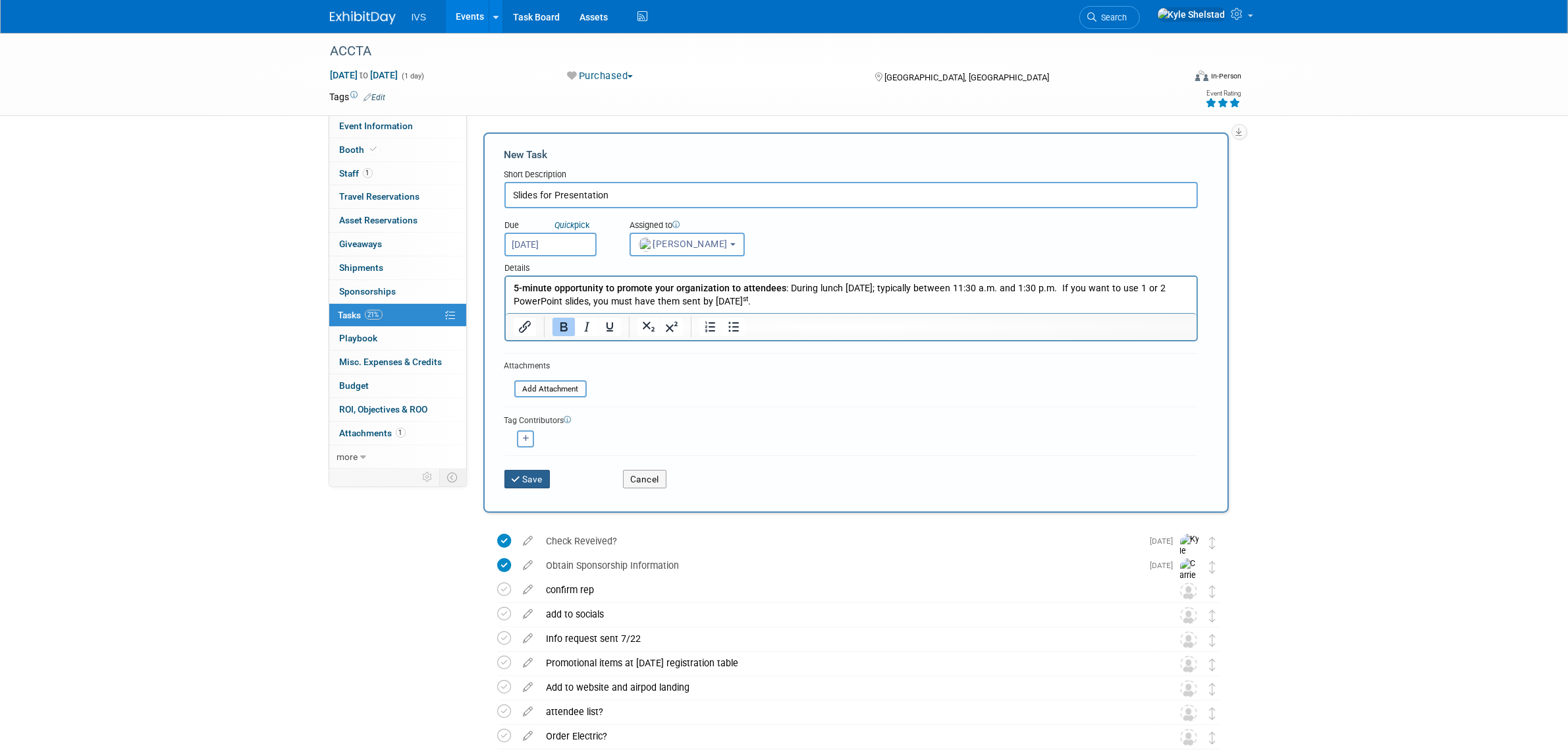
click at [532, 479] on button "Save" at bounding box center [528, 479] width 46 height 19
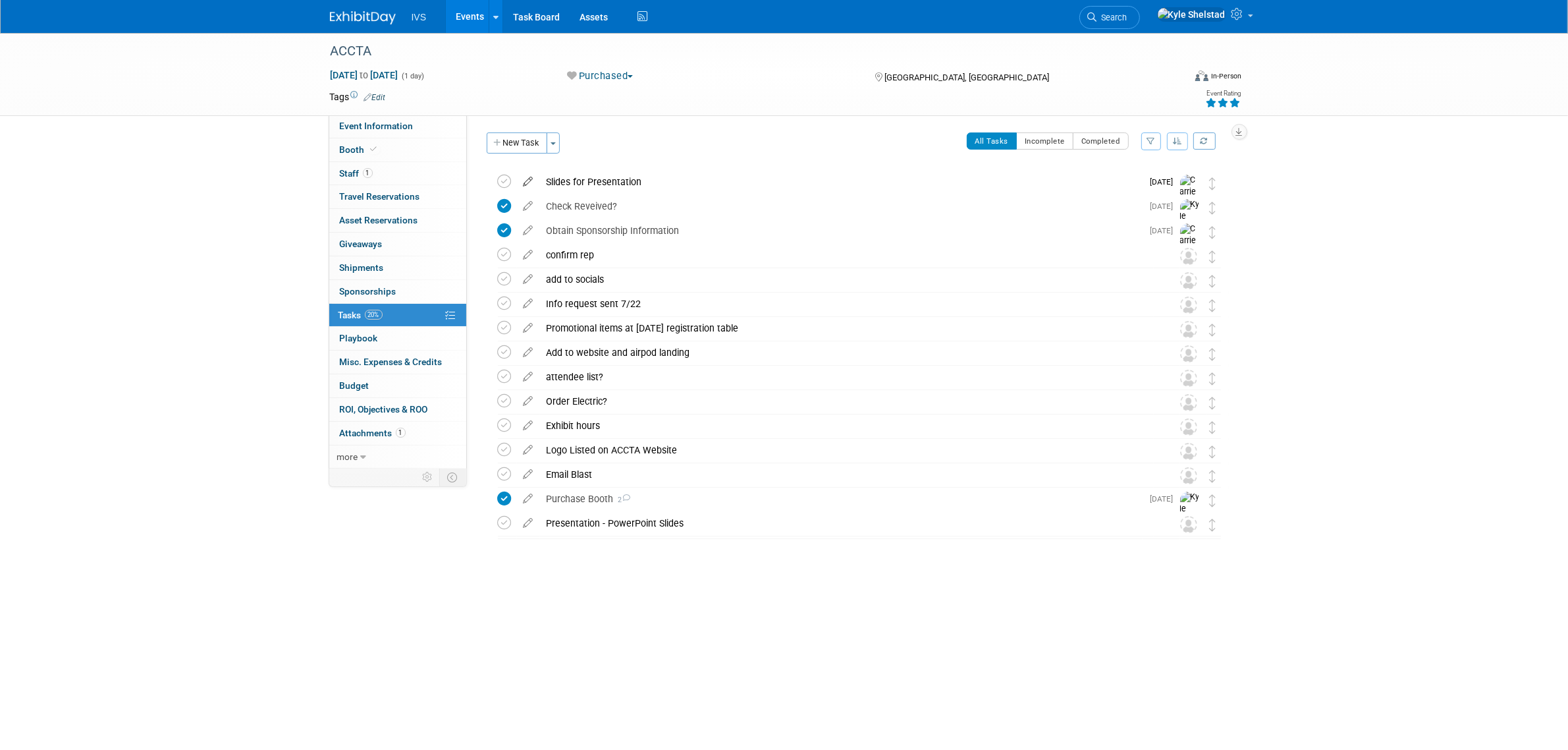
click at [528, 179] on icon at bounding box center [528, 178] width 23 height 17
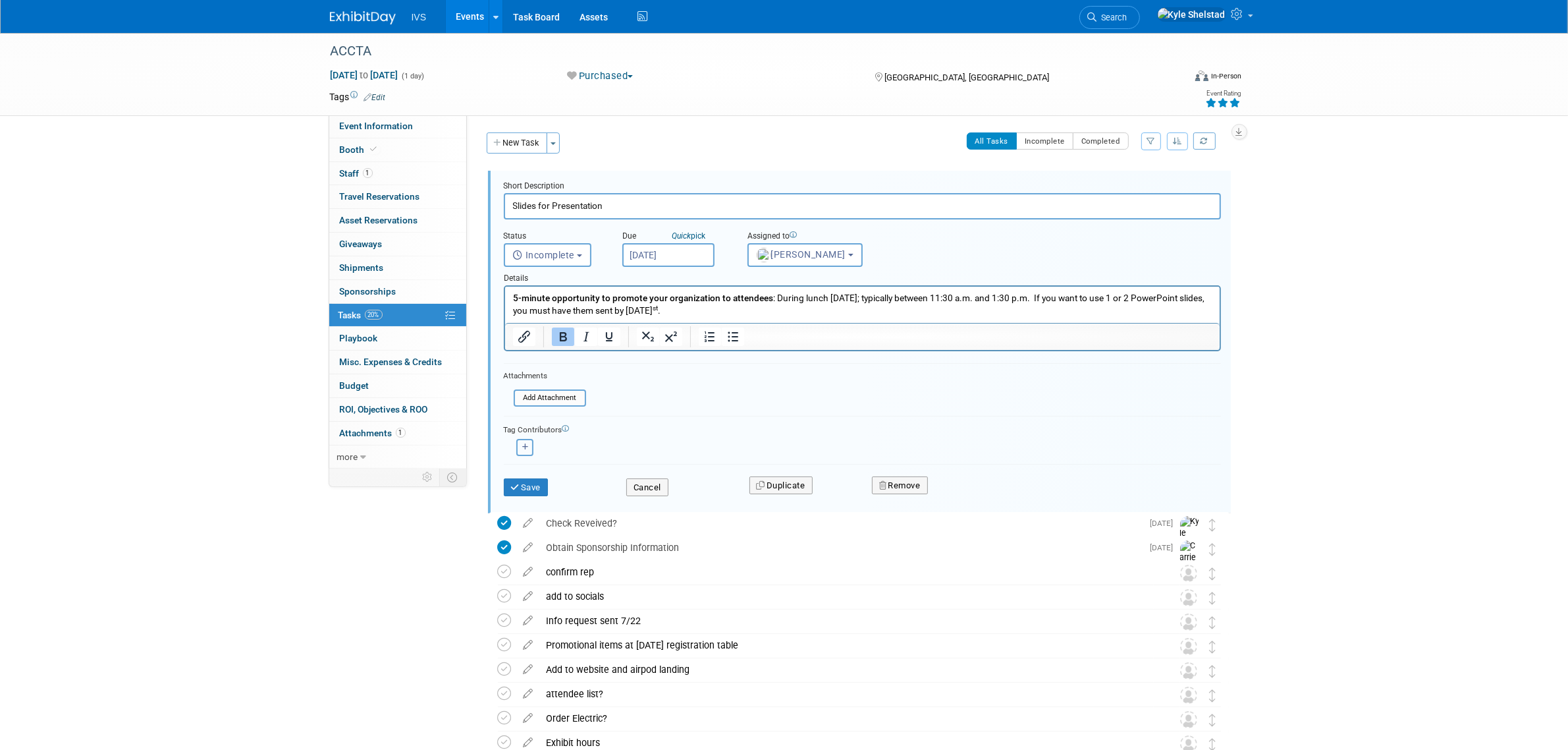
click at [524, 453] on button "button" at bounding box center [525, 448] width 17 height 17
select select
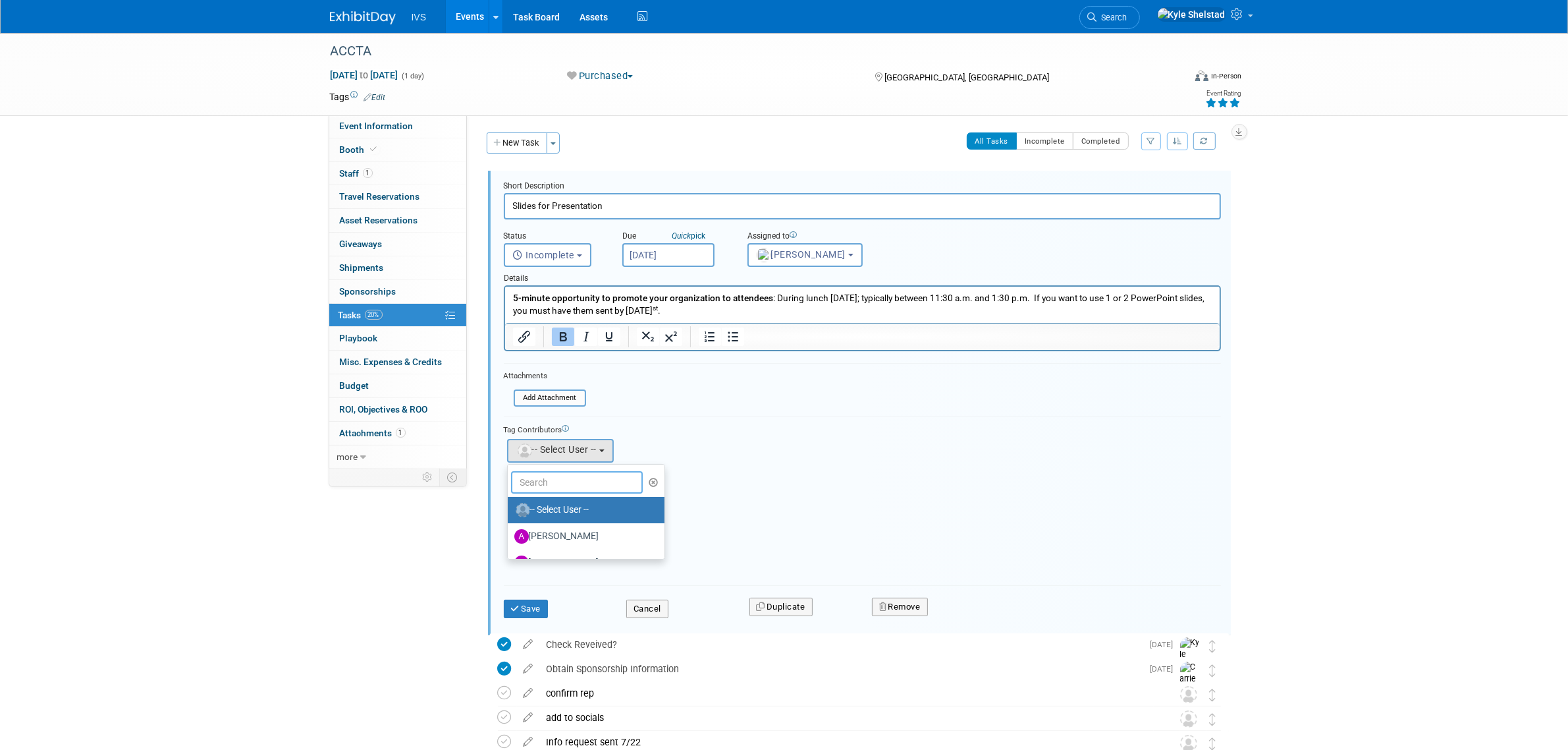
click at [580, 486] on input "text" at bounding box center [577, 483] width 132 height 23
type input "kyle shels"
click at [618, 499] on label "Kyle Shelstad (me)" at bounding box center [583, 510] width 138 height 21
click at [510, 504] on input "Kyle Shelstad (me)" at bounding box center [505, 508] width 9 height 9
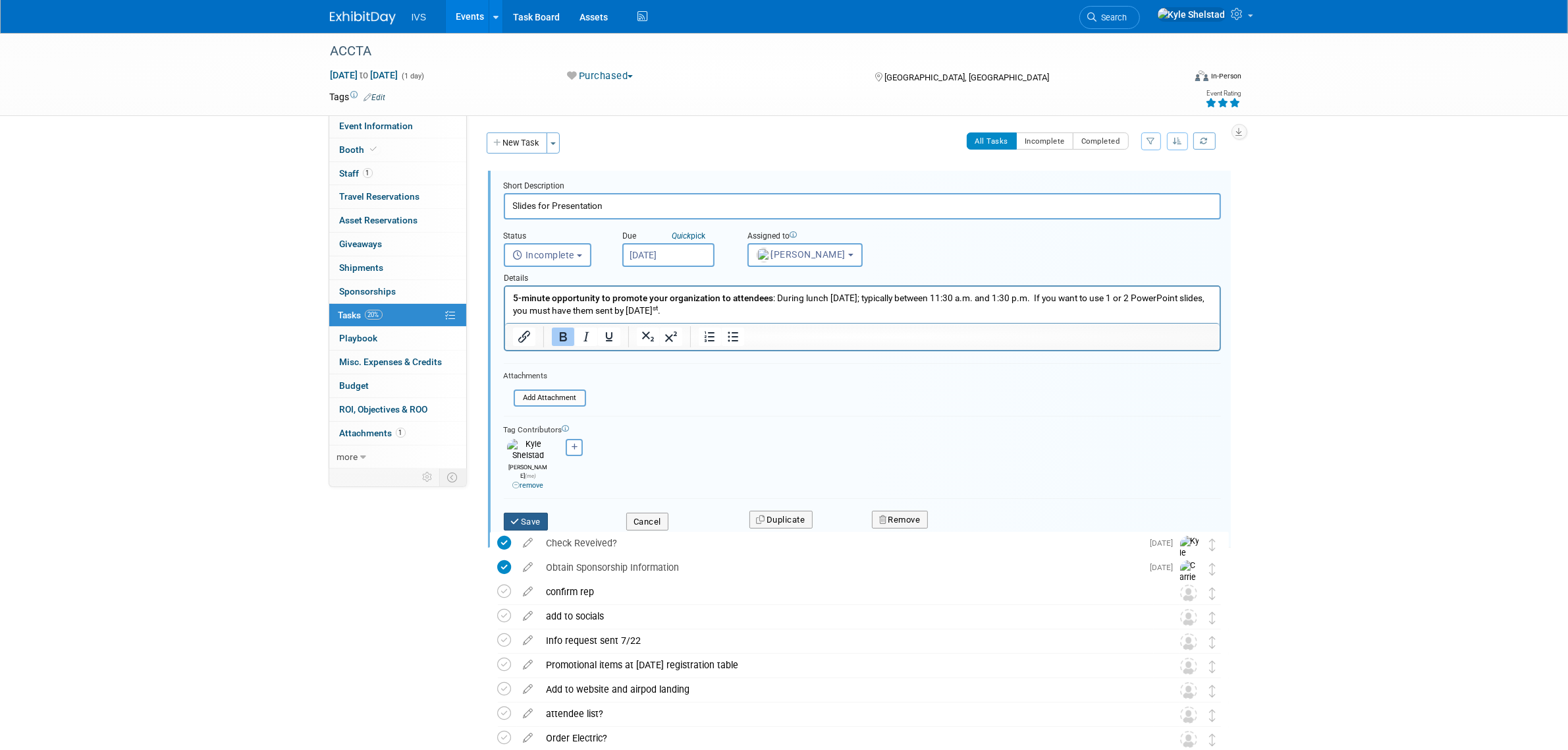
click at [524, 513] on button "Save" at bounding box center [526, 522] width 45 height 19
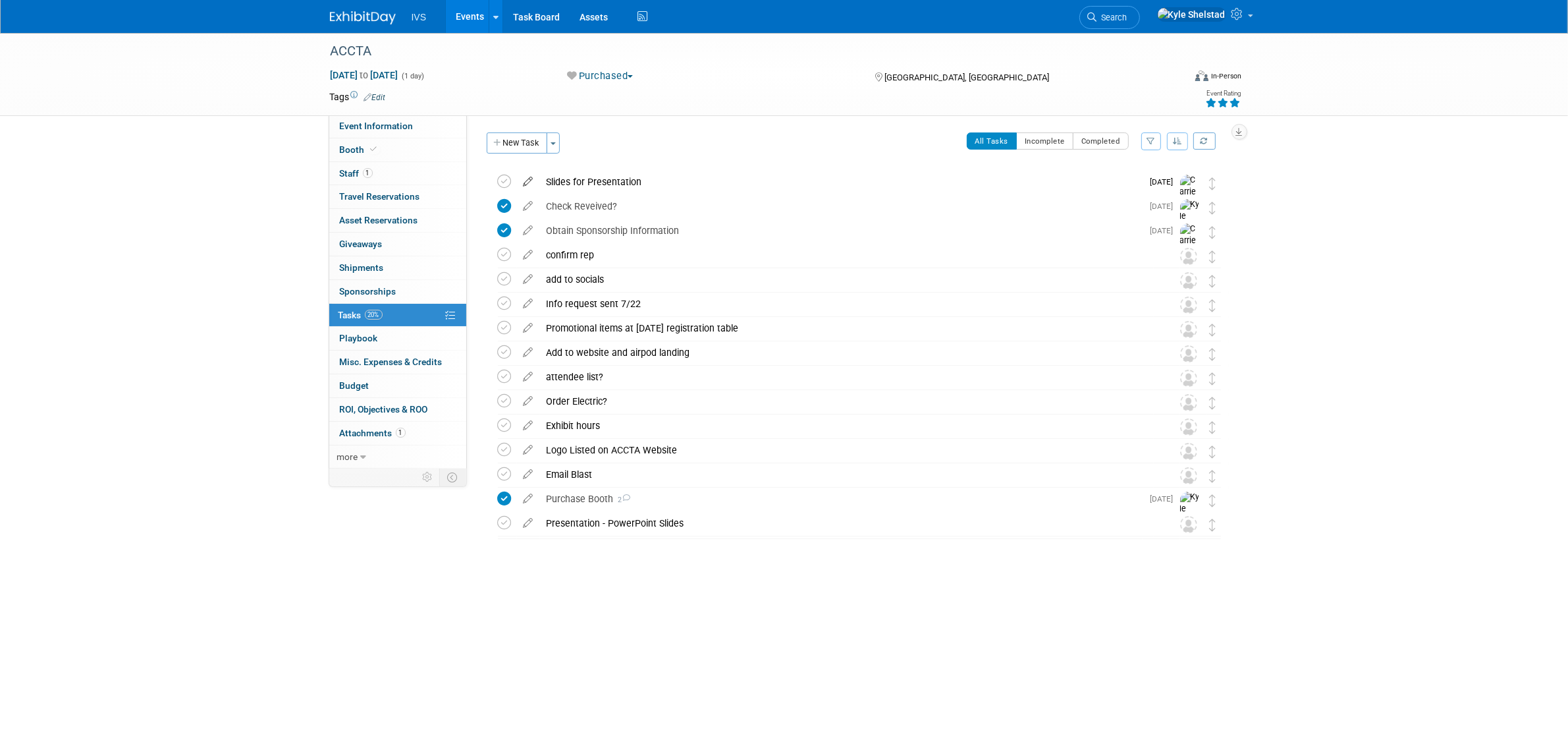
click at [528, 180] on icon at bounding box center [528, 178] width 23 height 17
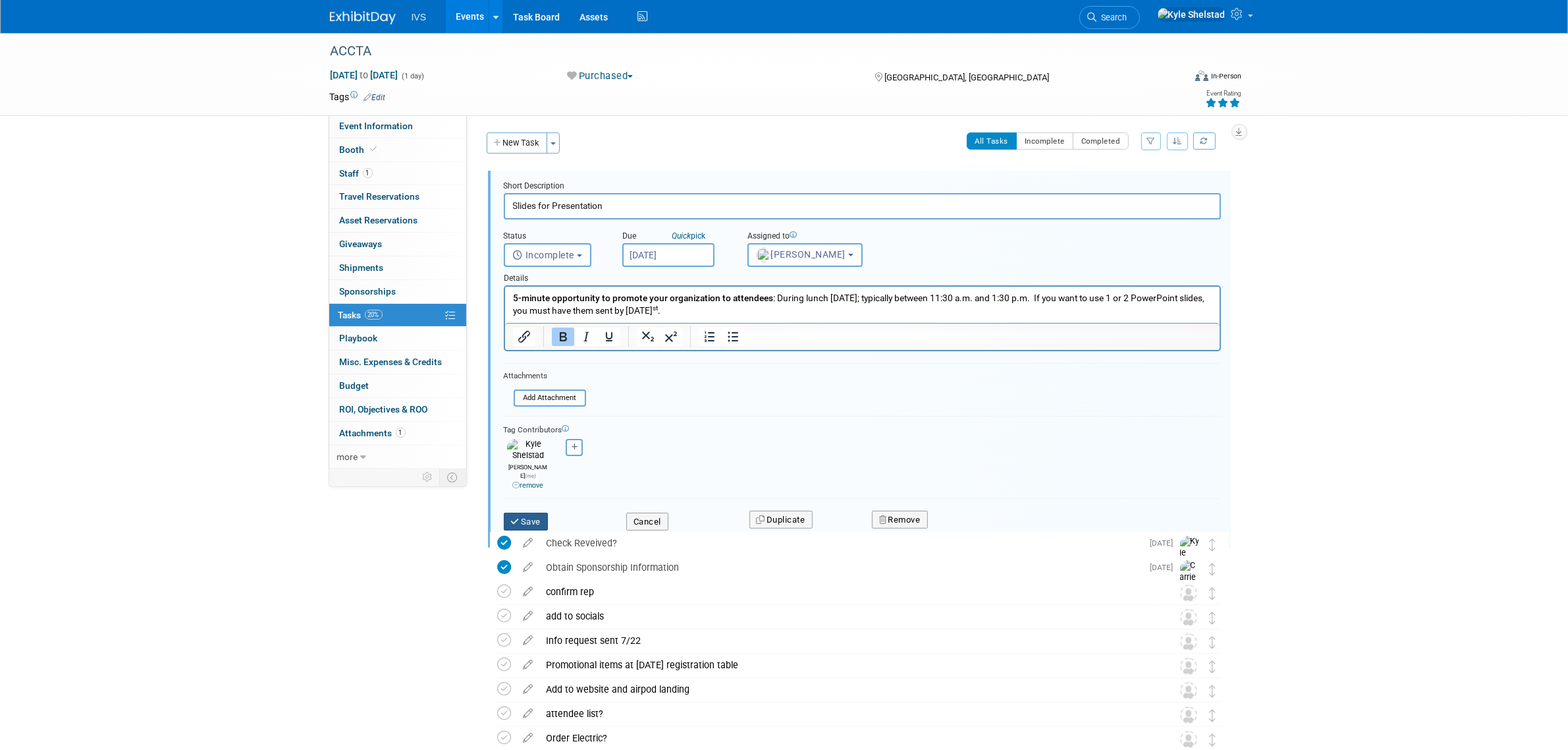
click at [532, 513] on button "Save" at bounding box center [526, 522] width 45 height 19
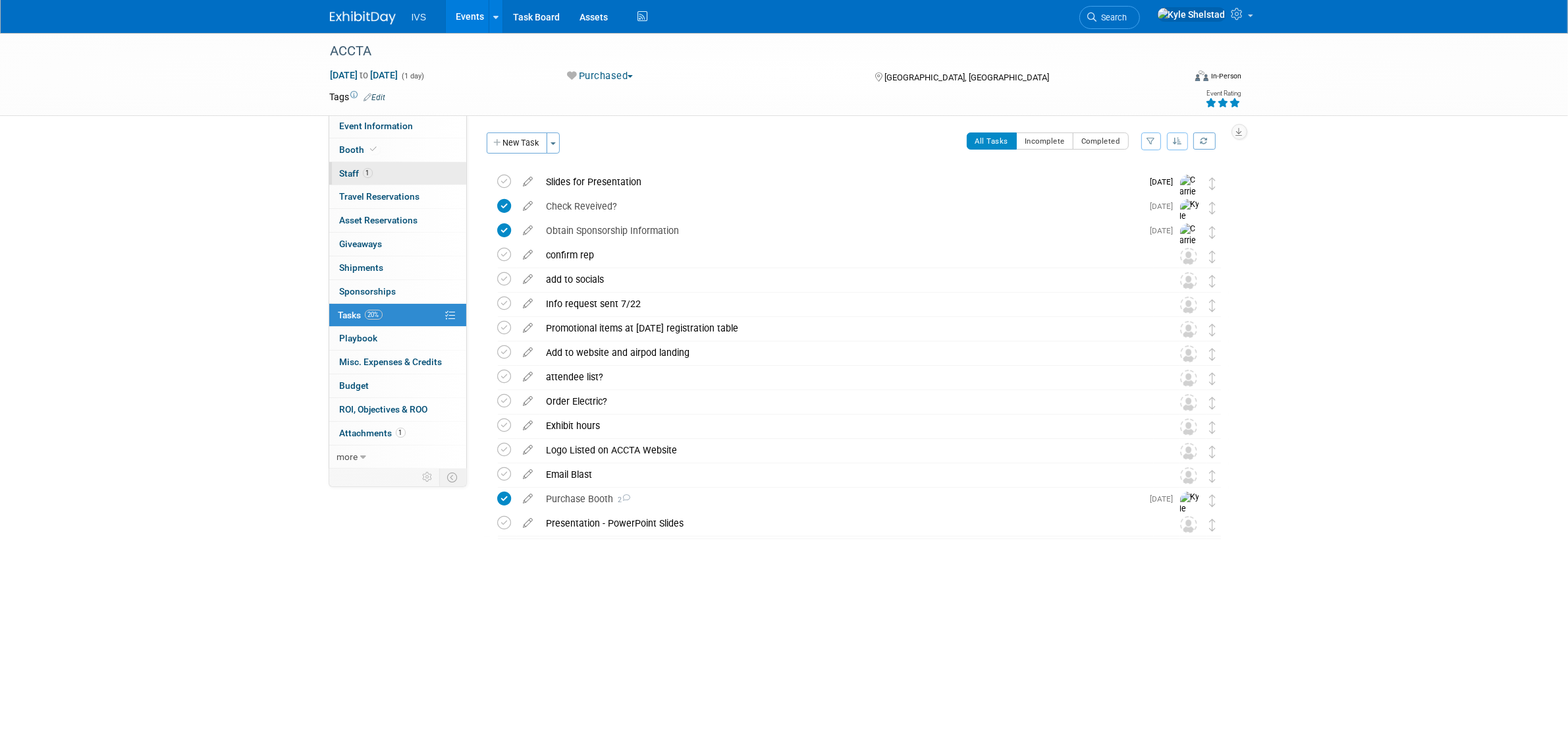
click at [382, 179] on link "1 Staff 1" at bounding box center [398, 173] width 137 height 23
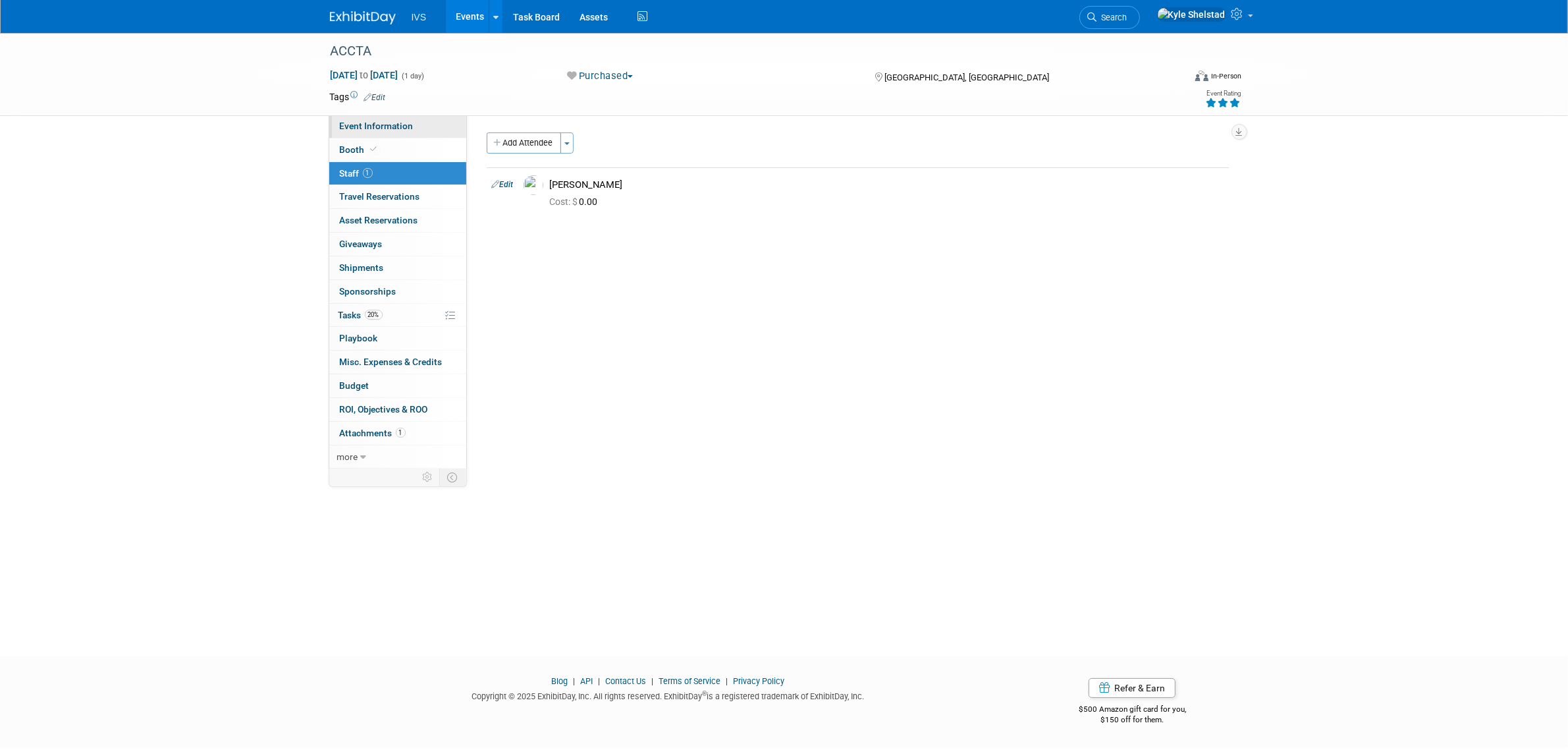
click at [422, 127] on link "Event Information" at bounding box center [398, 126] width 137 height 23
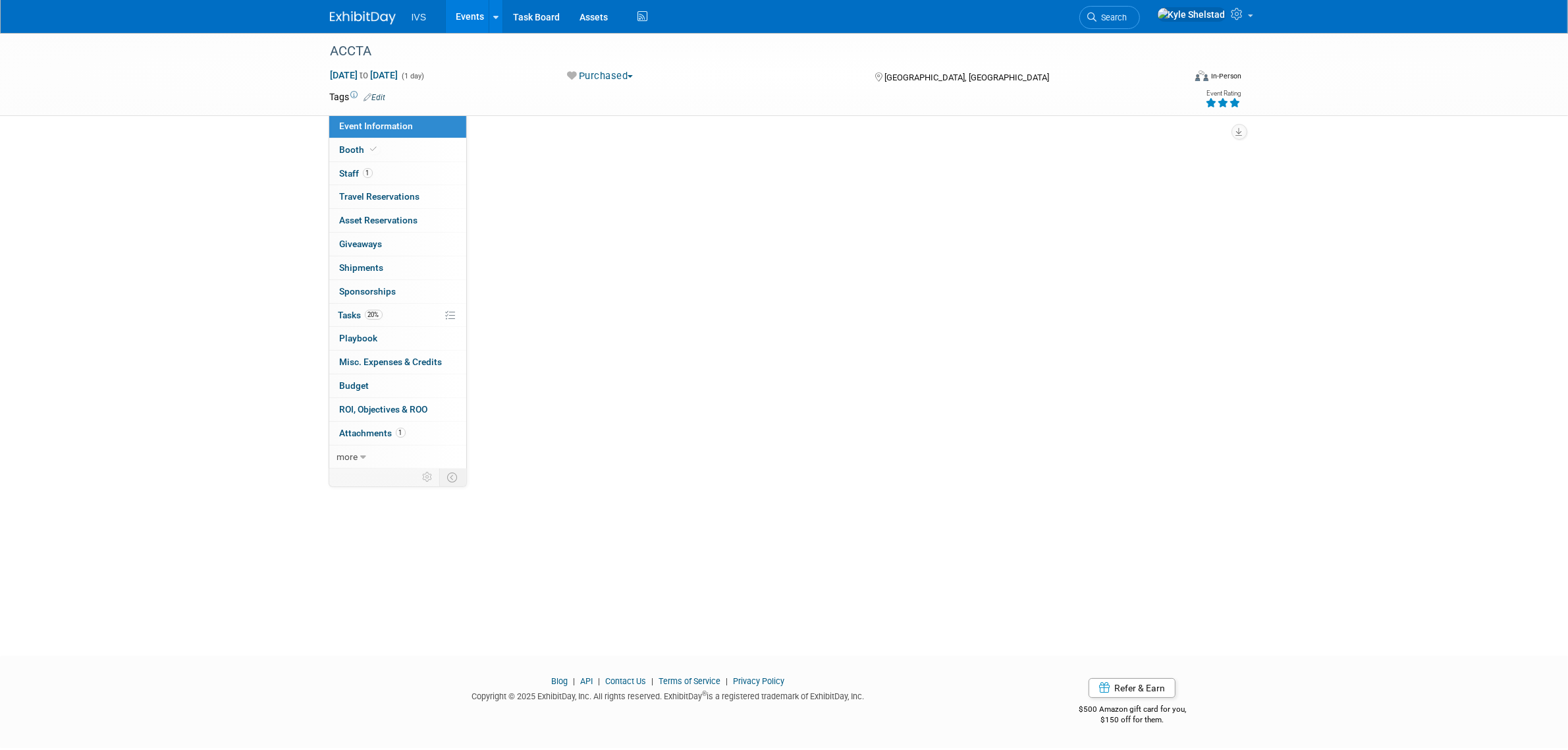
select select "National"
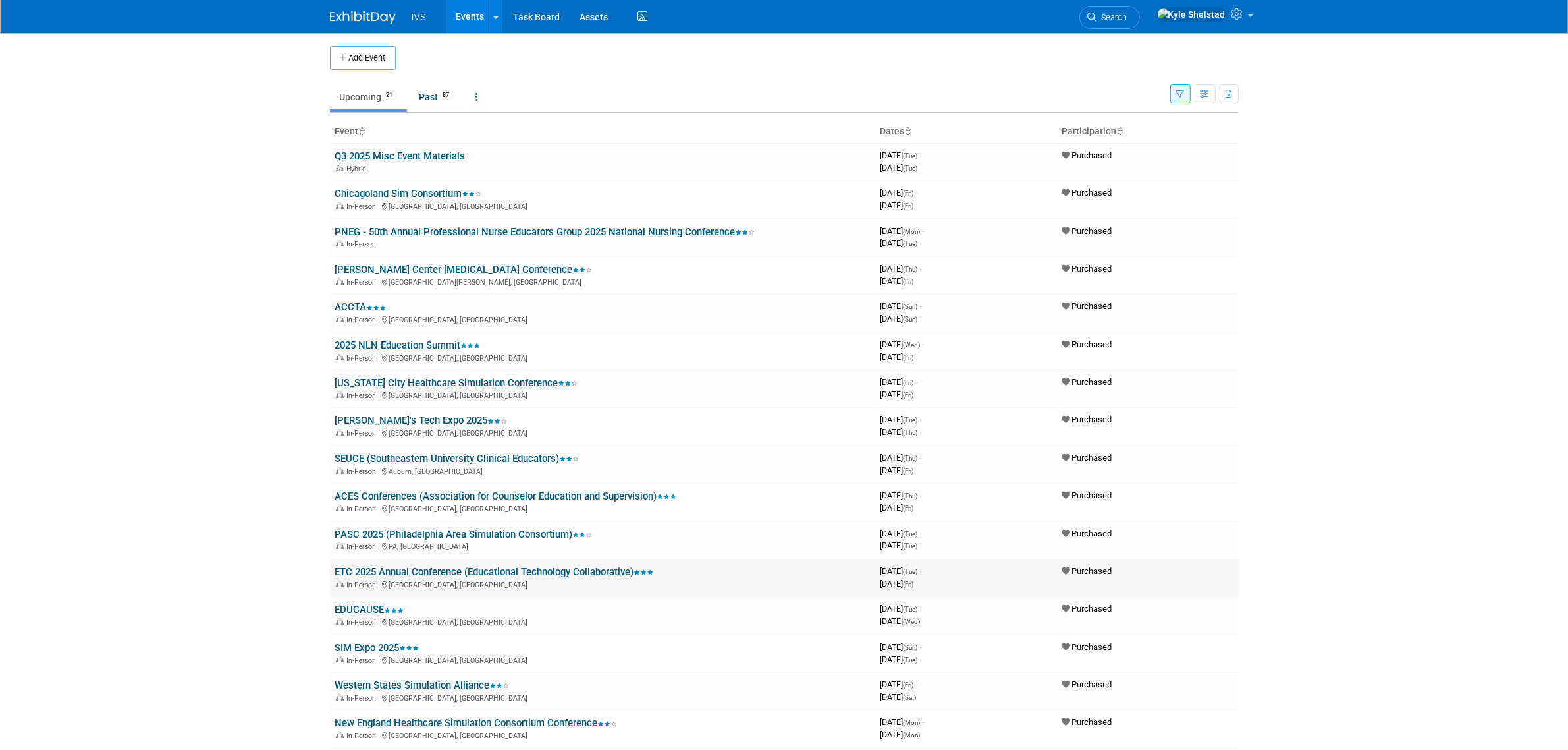
click at [443, 569] on link "ETC 2025 Annual Conference (Educational Technology Collaborative)" at bounding box center [494, 572] width 319 height 12
click at [376, 603] on link "EDUCAUSE" at bounding box center [370, 609] width 69 height 12
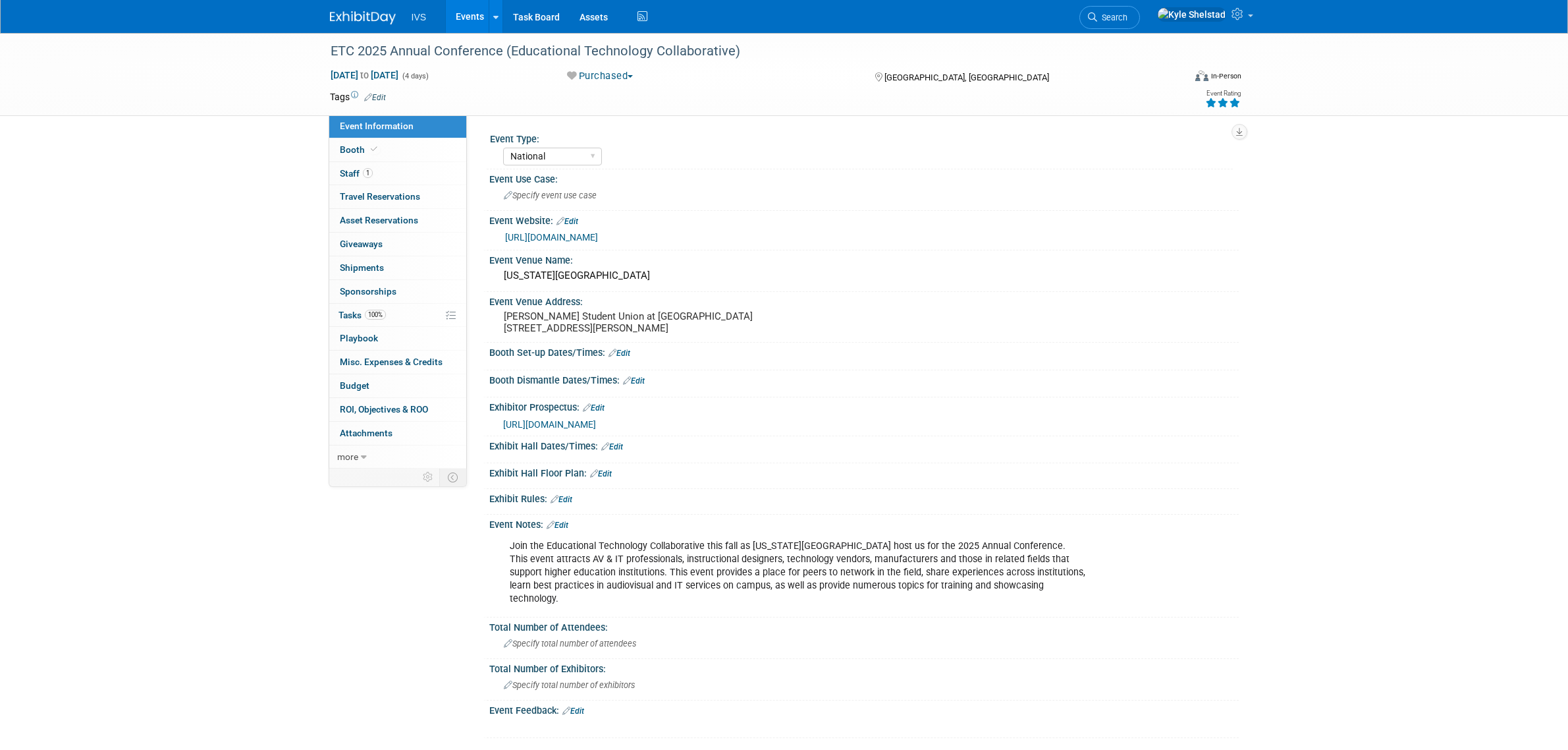
select select "National"
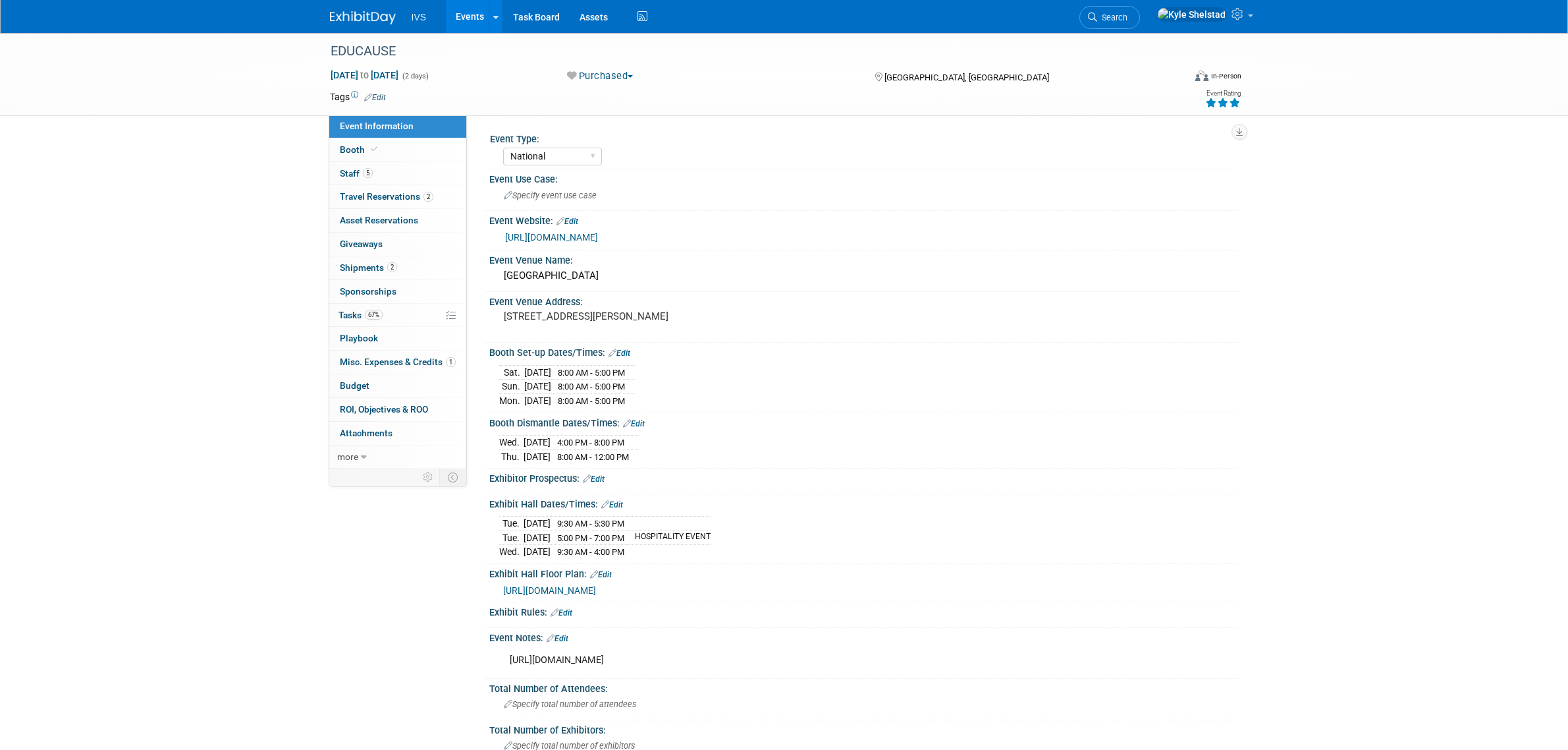
select select "National"
click at [416, 151] on link "Booth" at bounding box center [398, 150] width 137 height 23
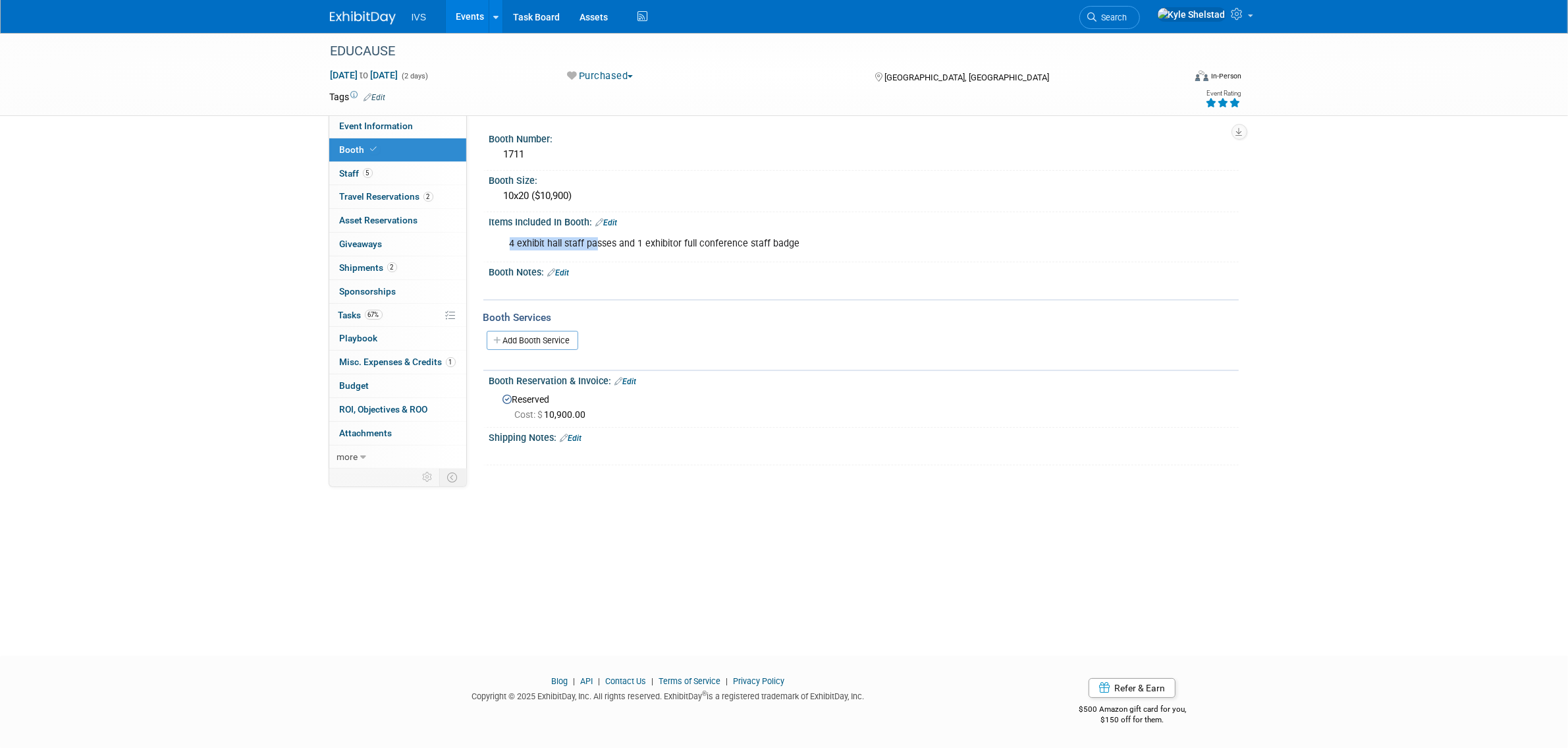
drag, startPoint x: 594, startPoint y: 244, endPoint x: 881, endPoint y: 259, distance: 287.4
click at [881, 259] on div "Items Included In Booth: Edit 4 exhibit hall staff passes and 1 exhibitor full …" at bounding box center [861, 237] width 756 height 51
click at [818, 241] on div "4 exhibit hall staff passes and 1 exhibitor full conference staff badge" at bounding box center [797, 244] width 593 height 27
drag, startPoint x: 679, startPoint y: 239, endPoint x: 488, endPoint y: 249, distance: 191.3
click at [498, 249] on div "4 exhibit hall staff passes and 1 exhibitor full conference staff badge X" at bounding box center [864, 243] width 750 height 31
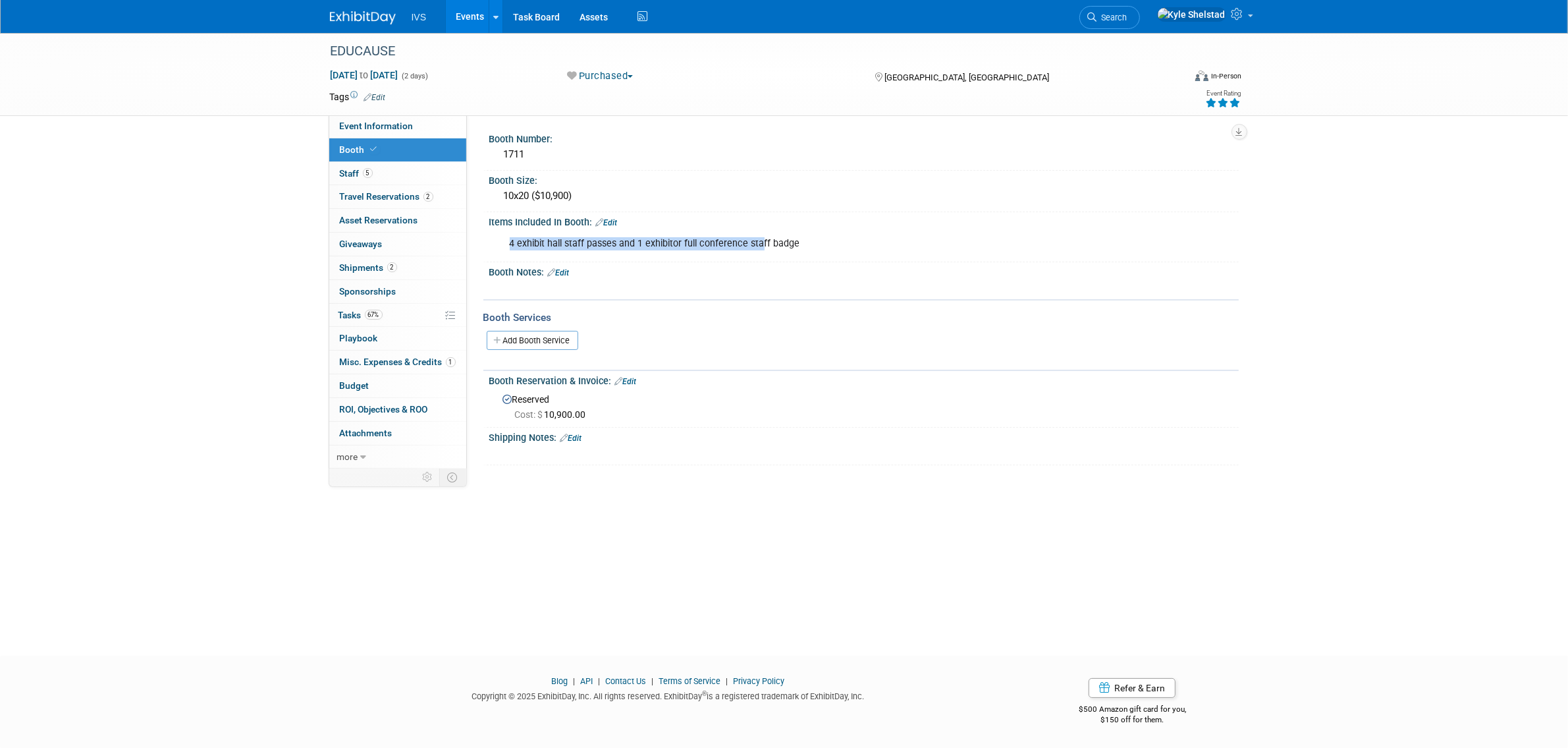
click at [555, 245] on div "4 exhibit hall staff passes and 1 exhibitor full conference staff badge" at bounding box center [797, 244] width 593 height 27
drag, startPoint x: 812, startPoint y: 255, endPoint x: 820, endPoint y: 255, distance: 8.0
click at [820, 255] on div "4 exhibit hall staff passes and 1 exhibitor full conference staff badge" at bounding box center [797, 244] width 593 height 27
